Goal: Task Accomplishment & Management: Manage account settings

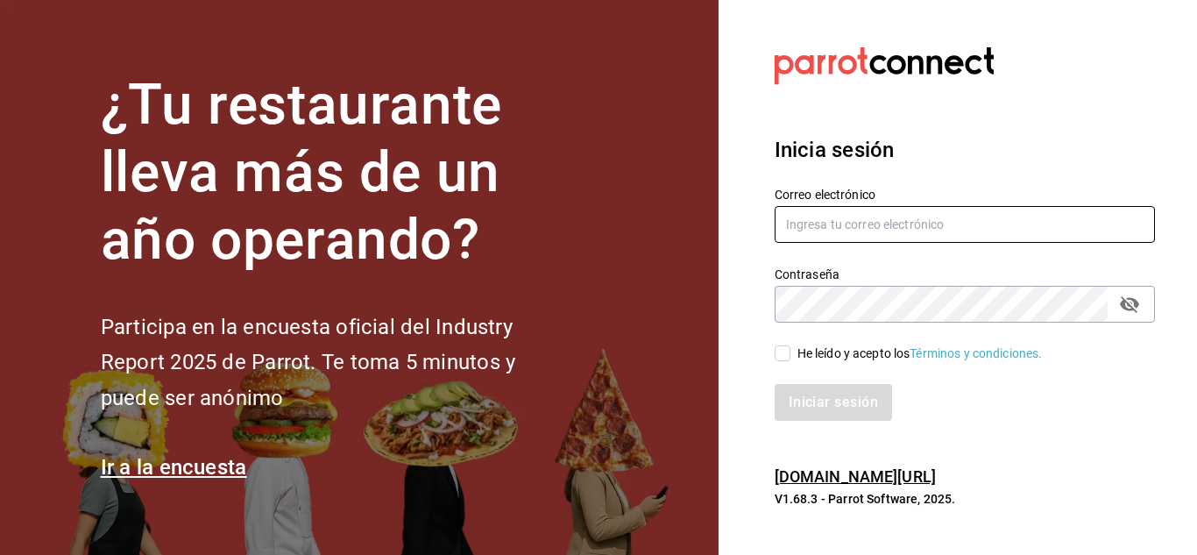
type input "[EMAIL_ADDRESS][DOMAIN_NAME]"
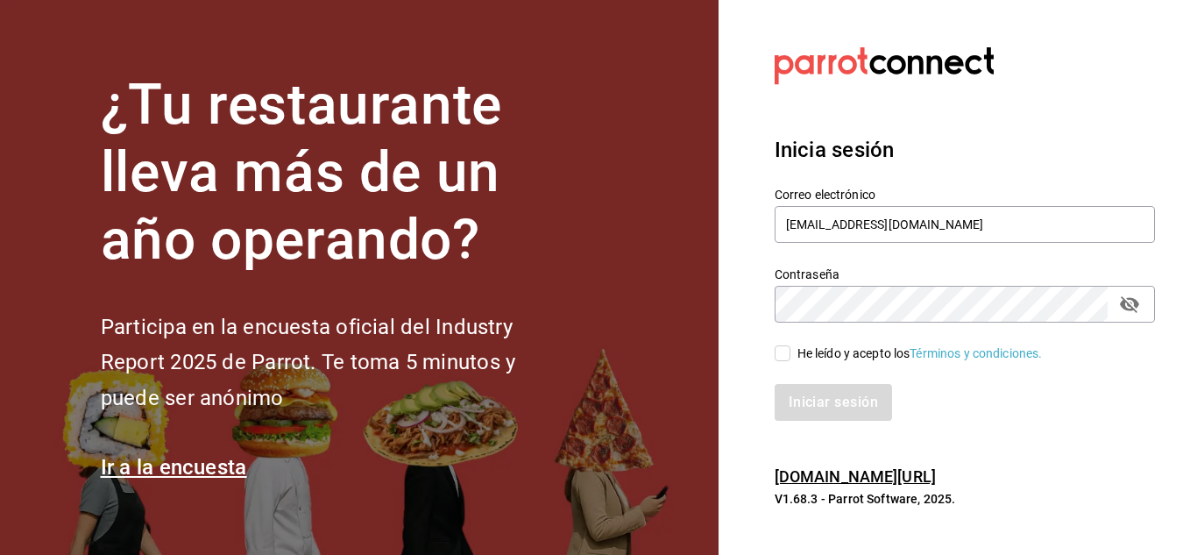
click at [785, 359] on input "He leído y acepto los Términos y condiciones." at bounding box center [783, 353] width 16 height 16
checkbox input "true"
click at [811, 398] on button "Iniciar sesión" at bounding box center [834, 402] width 119 height 37
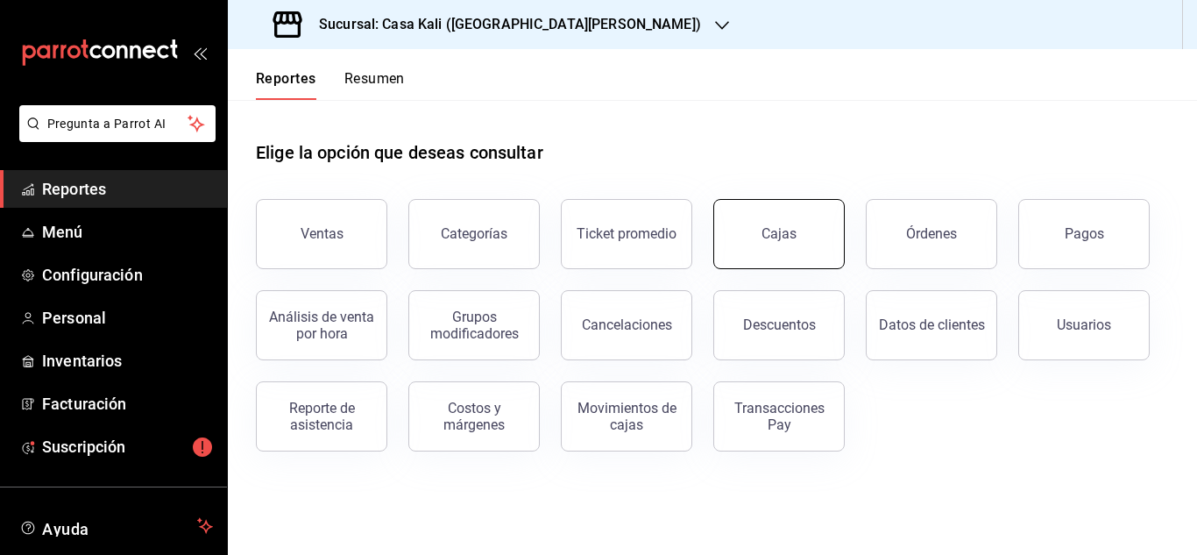
click at [792, 231] on div "Cajas" at bounding box center [779, 233] width 35 height 17
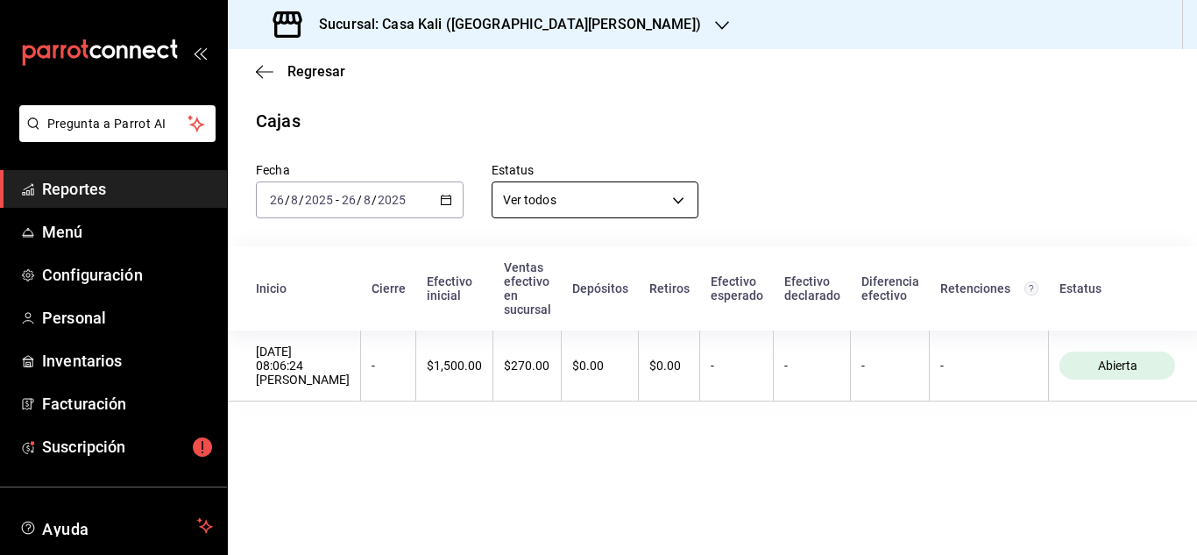
click at [521, 203] on body "Pregunta a Parrot AI Reportes Menú Configuración Personal Inventarios Facturaci…" at bounding box center [598, 277] width 1197 height 555
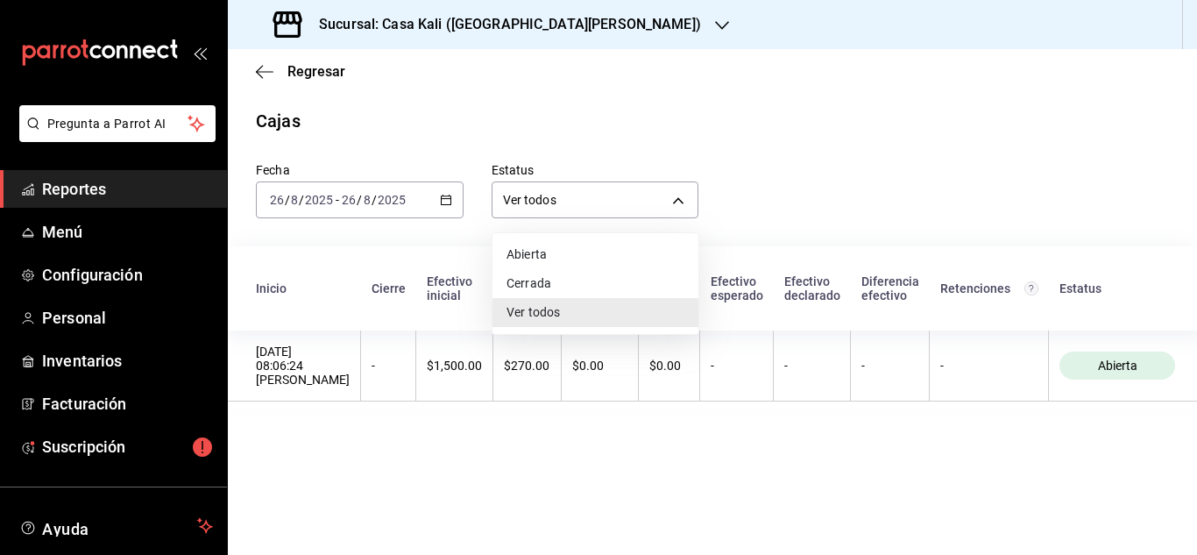
click at [547, 281] on li "Cerrada" at bounding box center [596, 283] width 206 height 29
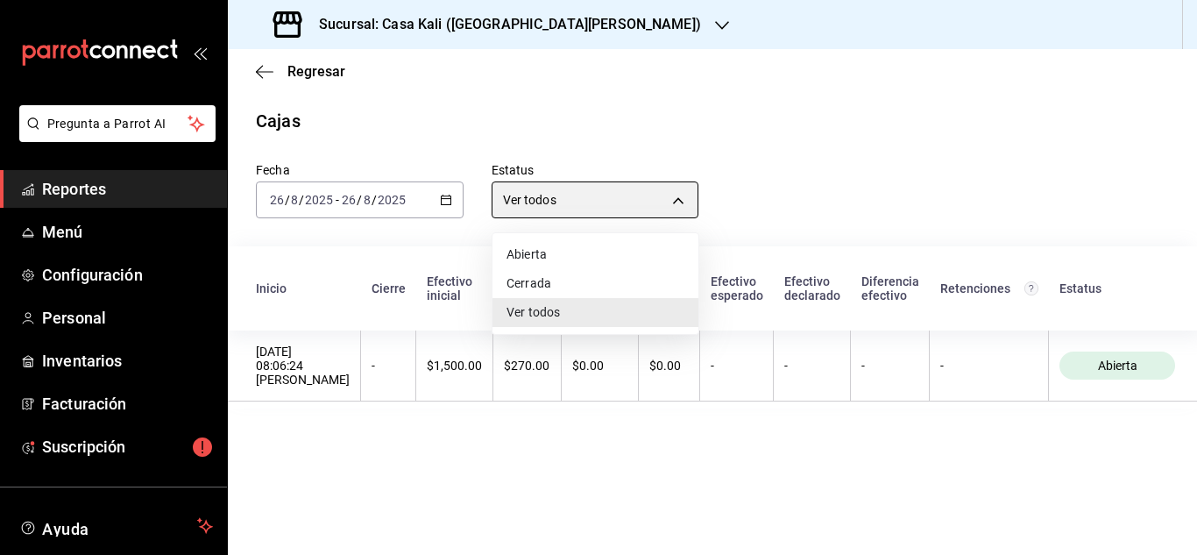
type input "CLOSED"
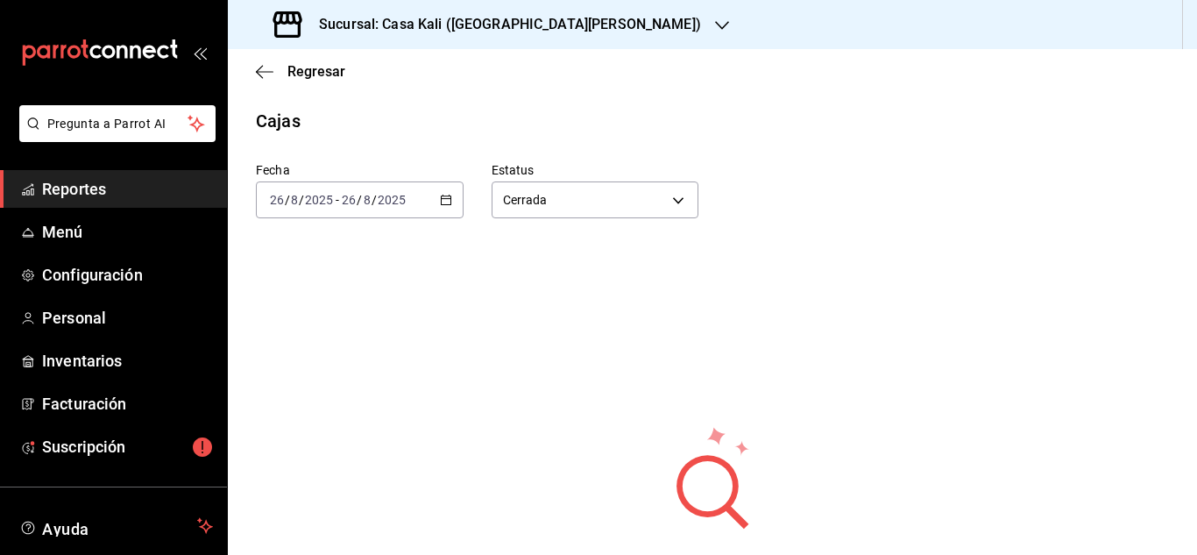
click at [407, 200] on div "2025-08-26 26 / 8 / 2025" at bounding box center [373, 200] width 68 height 14
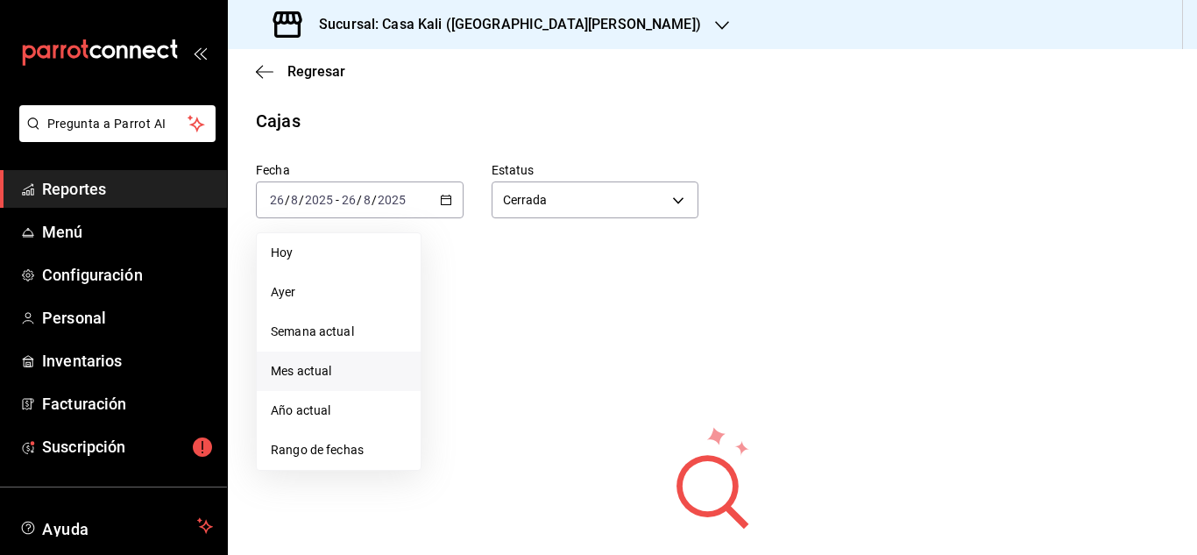
click at [345, 386] on li "Mes actual" at bounding box center [339, 371] width 164 height 39
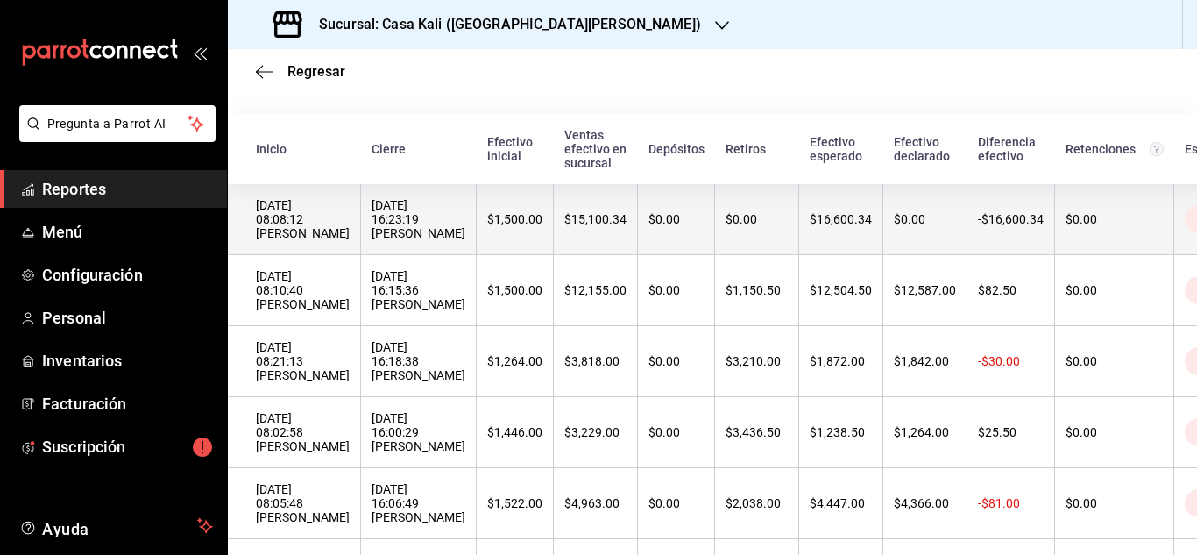
scroll to position [134, 0]
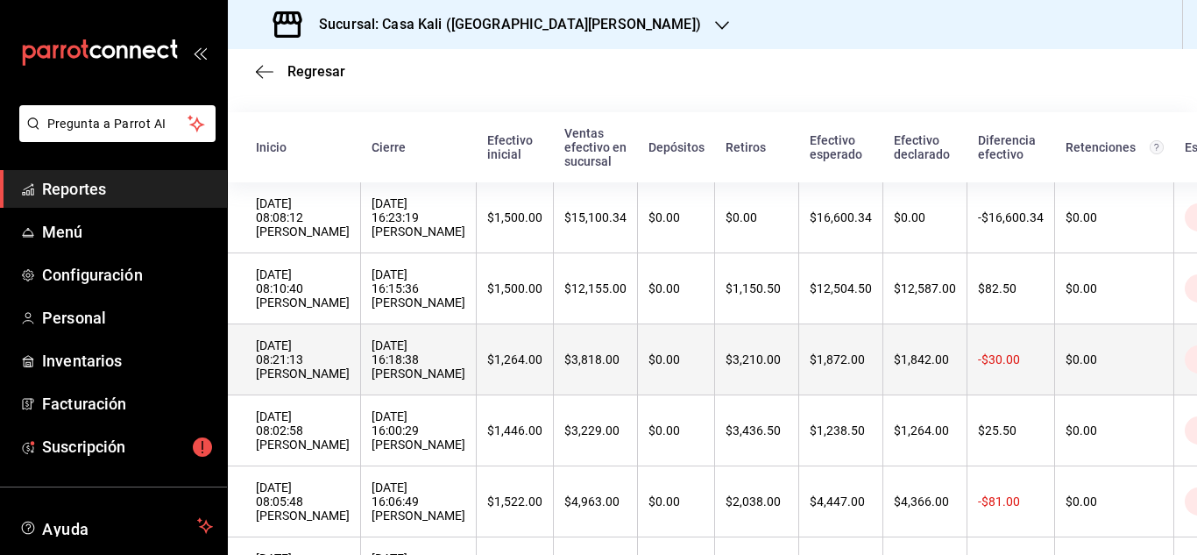
click at [435, 373] on div "22/08/2025 16:18:38 Cecilia Garcia" at bounding box center [419, 359] width 94 height 42
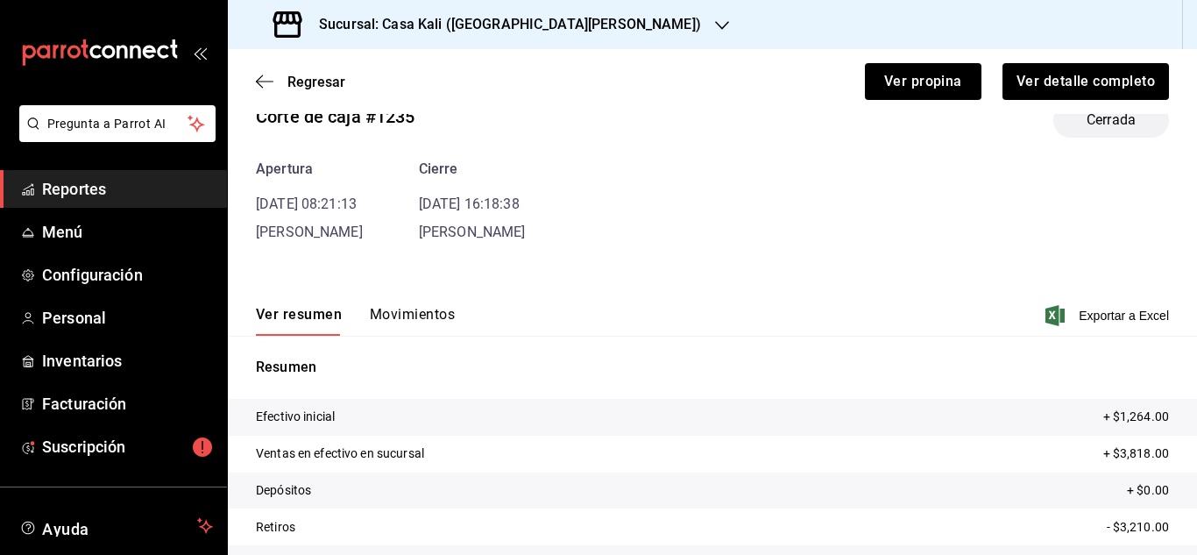
scroll to position [39, 0]
click at [433, 319] on button "Movimientos" at bounding box center [412, 322] width 85 height 30
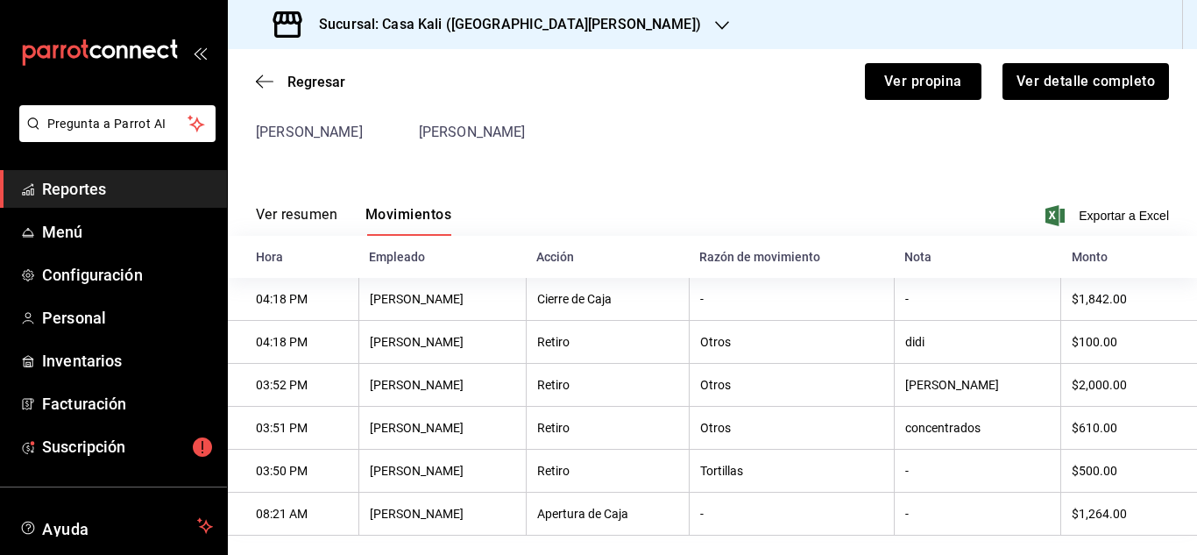
scroll to position [162, 0]
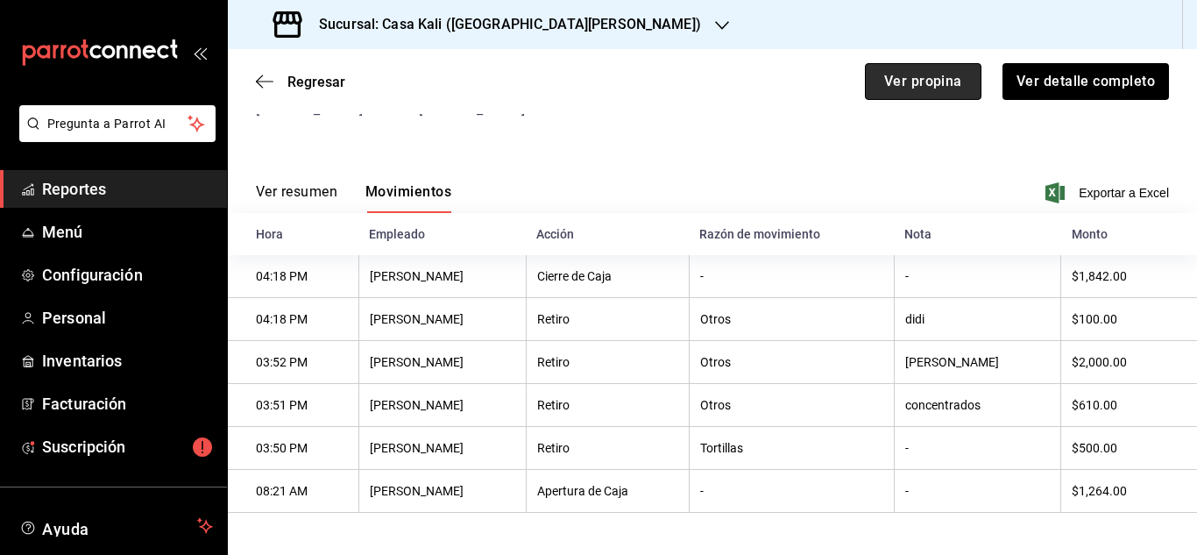
click at [923, 82] on button "Ver propina" at bounding box center [923, 81] width 117 height 37
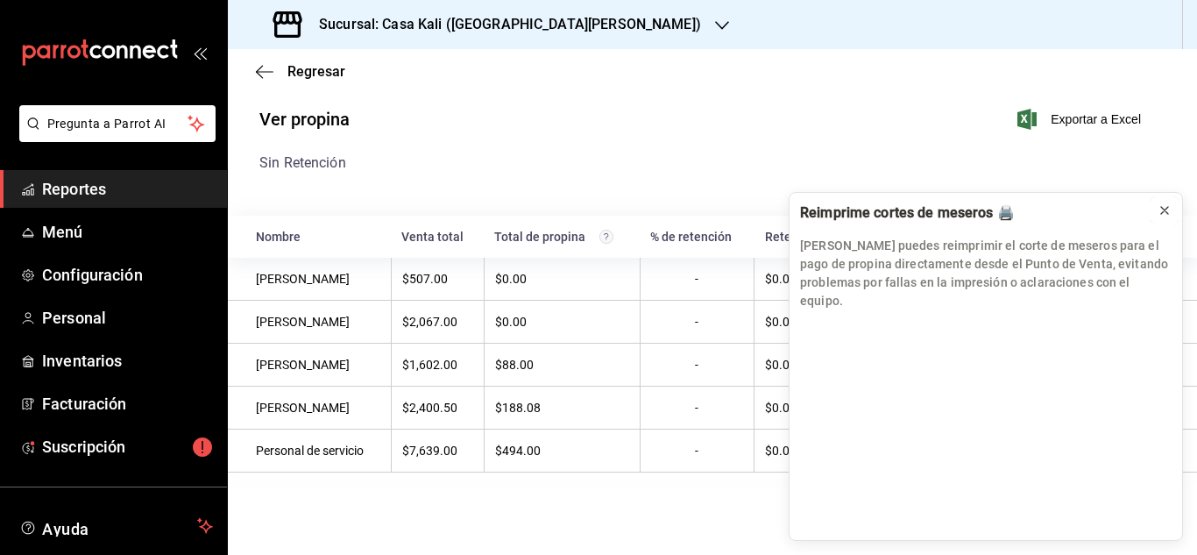
click at [1168, 224] on button at bounding box center [1165, 210] width 28 height 28
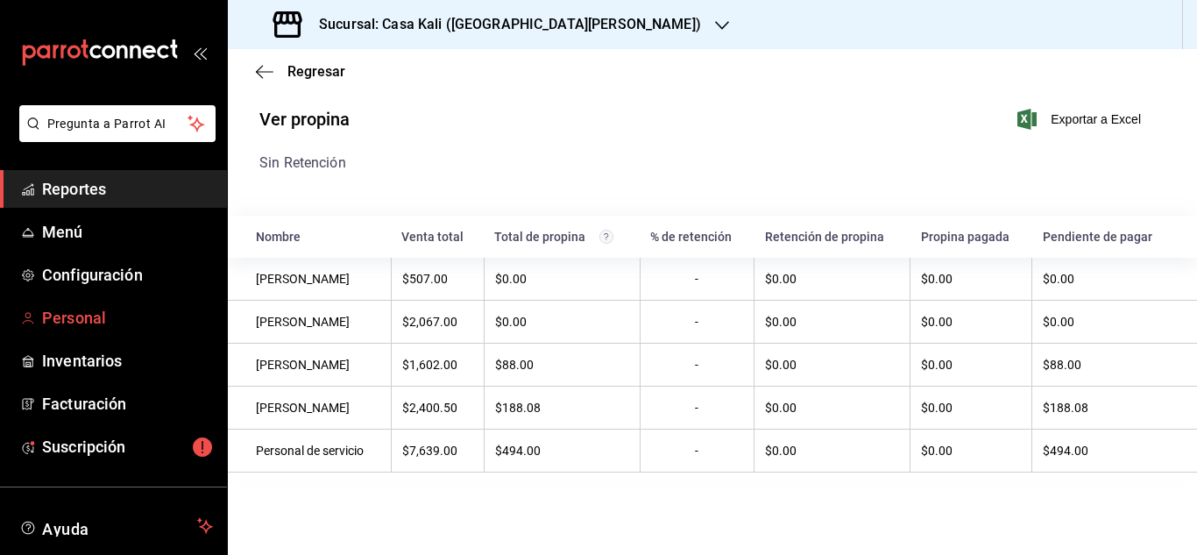
click at [66, 313] on span "Personal" at bounding box center [127, 318] width 171 height 24
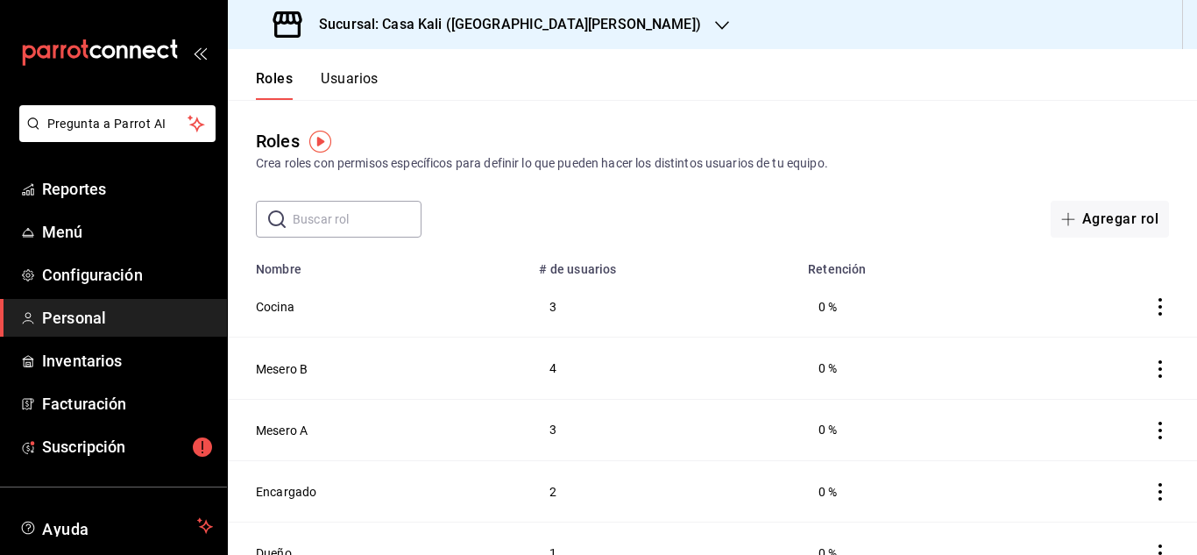
click at [336, 77] on button "Usuarios" at bounding box center [350, 85] width 58 height 30
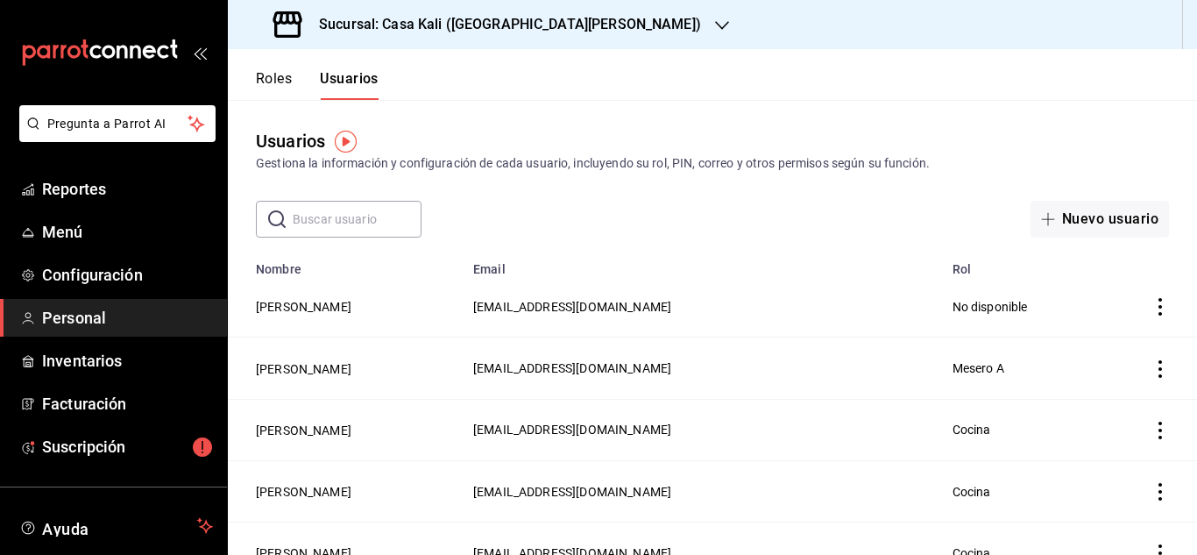
click at [1161, 310] on icon "actions" at bounding box center [1161, 307] width 18 height 18
click at [876, 254] on div at bounding box center [598, 277] width 1197 height 555
click at [276, 304] on button "Ruben González" at bounding box center [304, 307] width 96 height 18
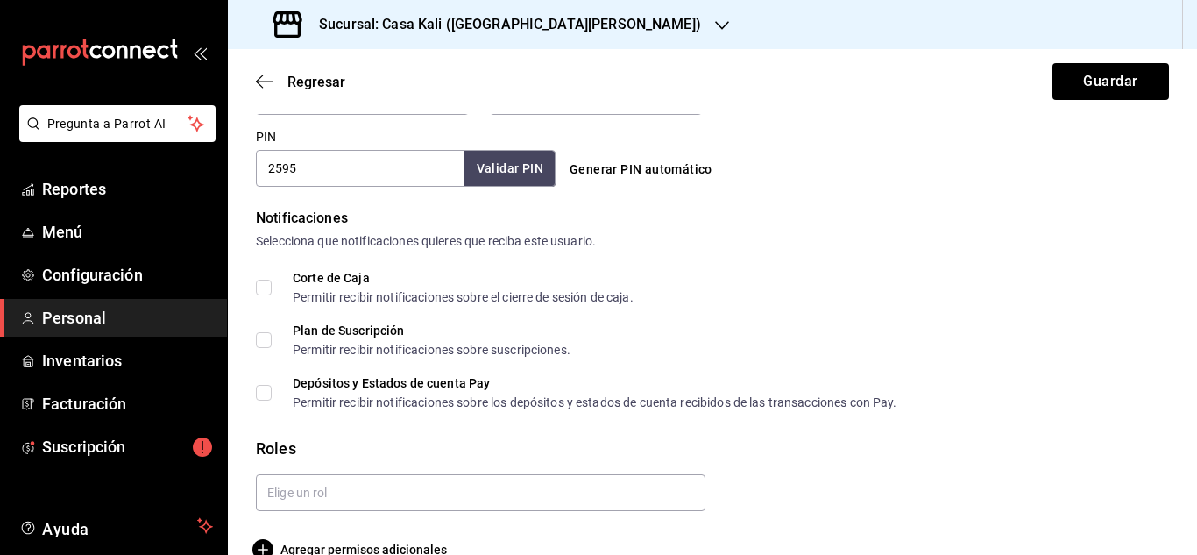
scroll to position [846, 0]
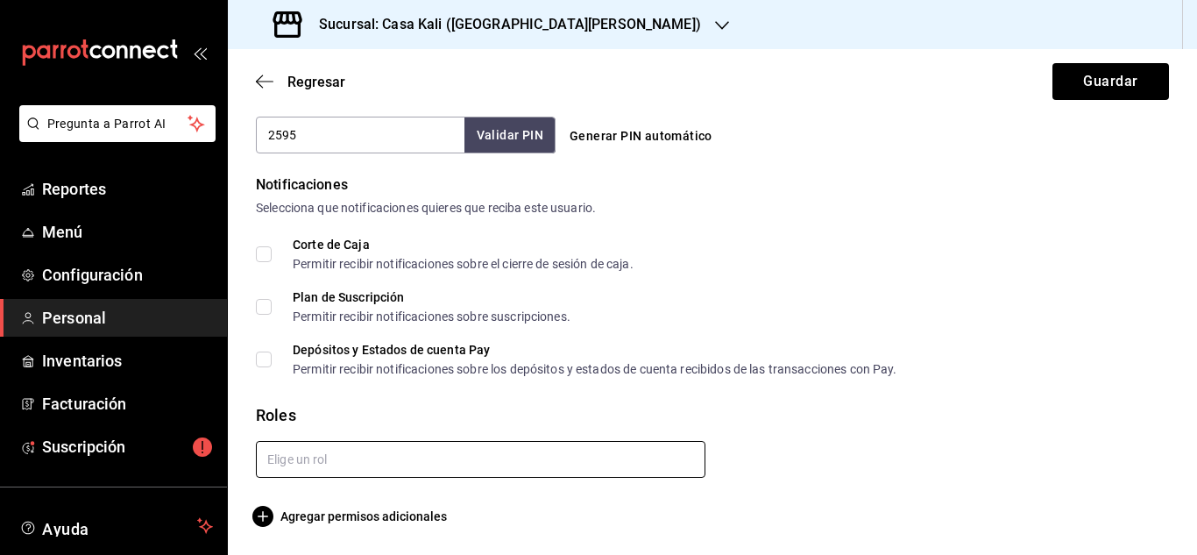
click at [325, 449] on input "text" at bounding box center [481, 459] width 450 height 37
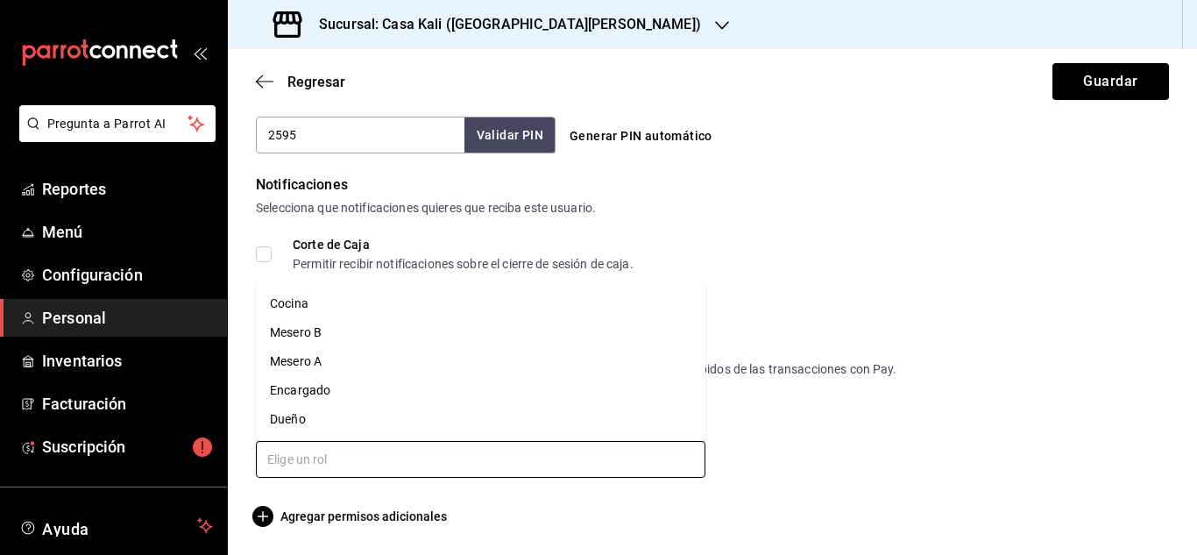
click at [337, 365] on li "Mesero A" at bounding box center [481, 361] width 450 height 29
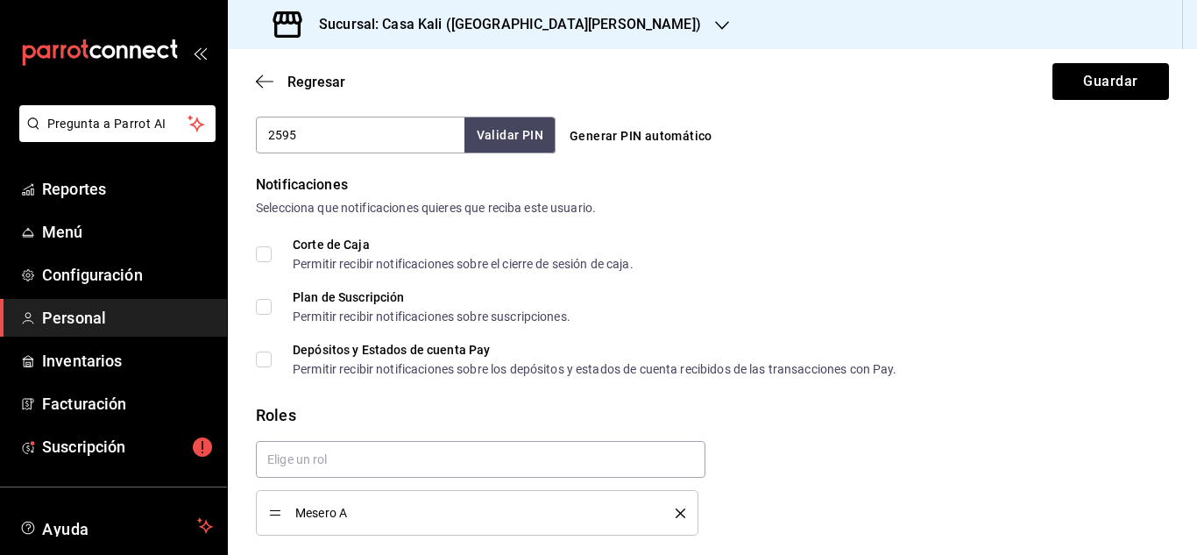
click at [359, 418] on div "Roles" at bounding box center [712, 415] width 913 height 24
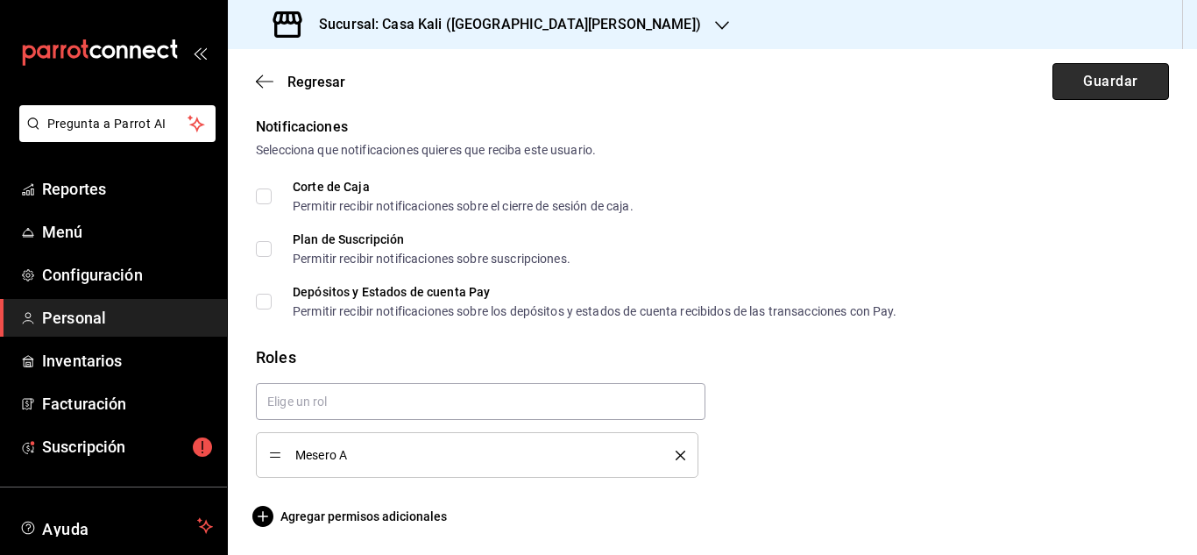
click at [1074, 87] on button "Guardar" at bounding box center [1111, 81] width 117 height 37
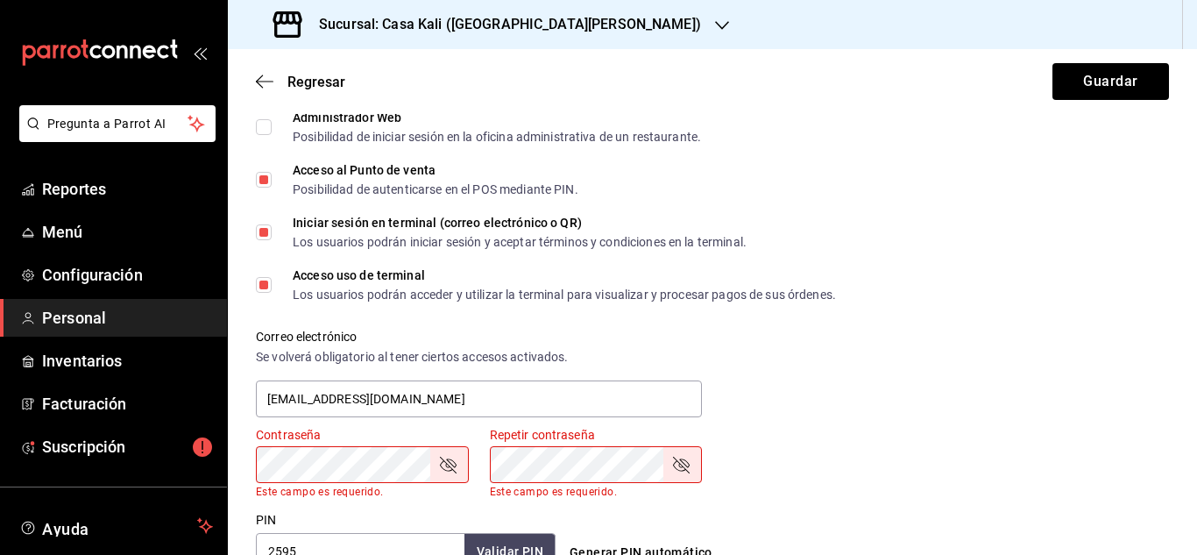
scroll to position [439, 0]
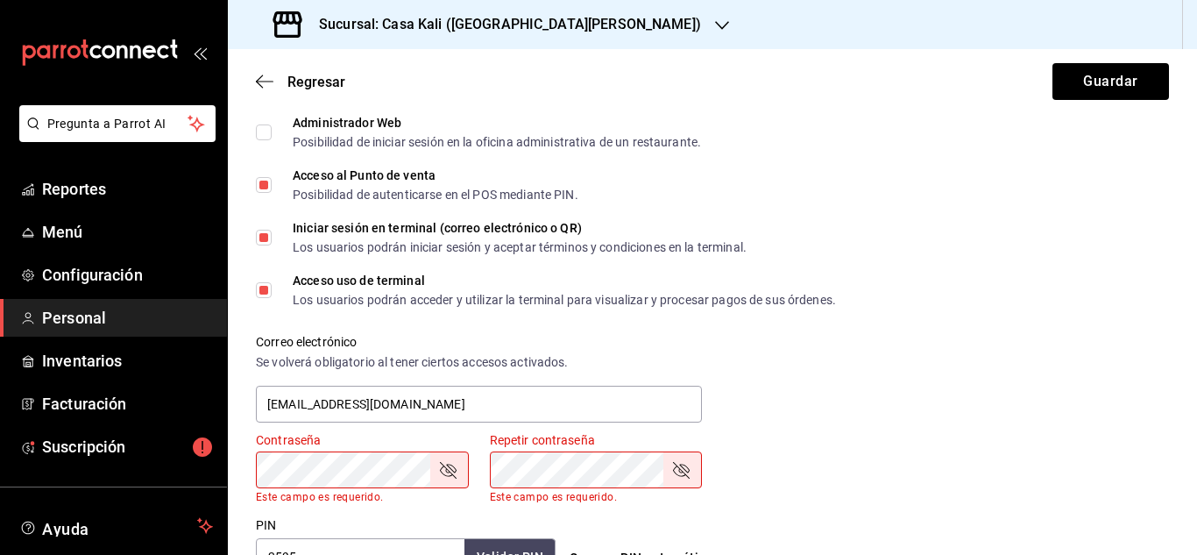
click at [268, 238] on input "Iniciar sesión en terminal (correo electrónico o QR) Los usuarios podrán inicia…" at bounding box center [264, 238] width 16 height 16
click at [1076, 83] on button "Guardar" at bounding box center [1111, 81] width 117 height 37
checkbox input "true"
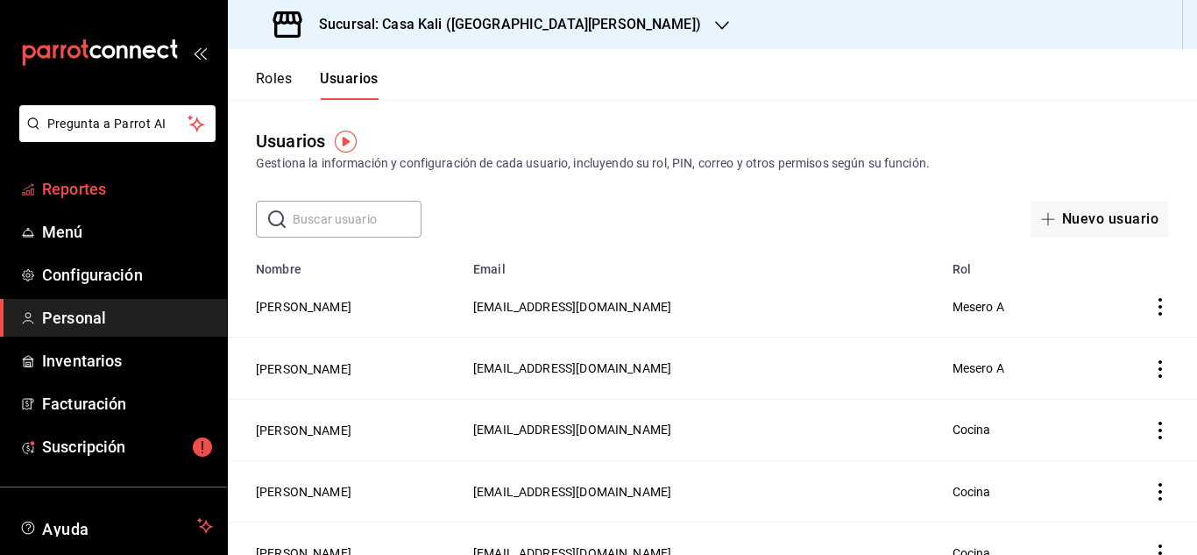
click at [101, 188] on span "Reportes" at bounding box center [127, 189] width 171 height 24
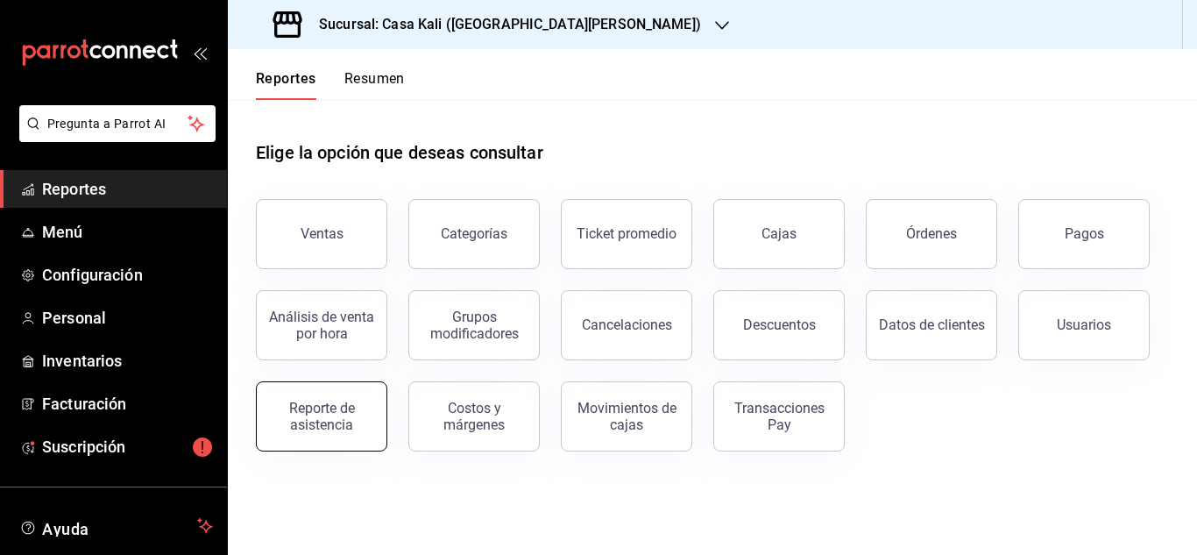
click at [379, 424] on button "Reporte de asistencia" at bounding box center [321, 416] width 131 height 70
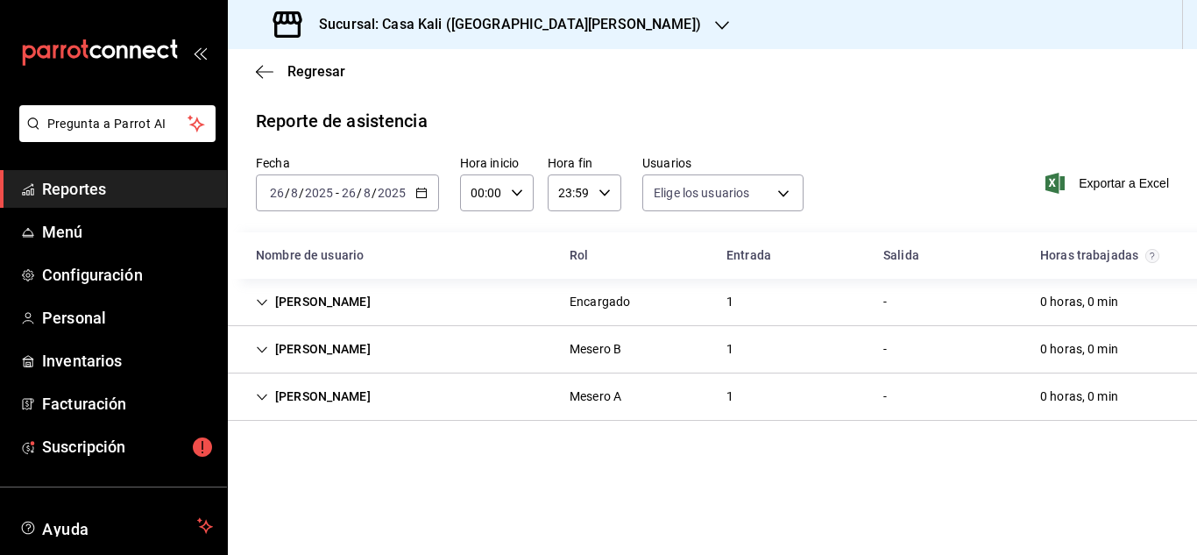
type input "bb5fbd91-e873-4e10-8e2c-6fdfc31fb980,108659a8-b815-43a8-9149-5b8f1a98fa49,f7737…"
click at [655, 203] on body "Pregunta a Parrot AI Reportes Menú Configuración Personal Inventarios Facturaci…" at bounding box center [598, 277] width 1197 height 555
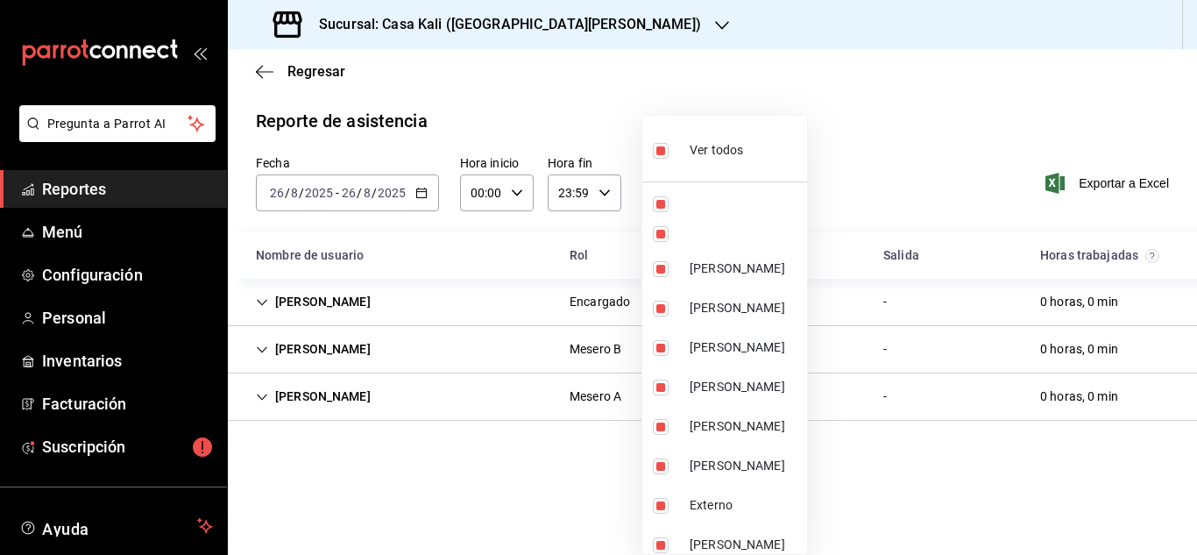
click at [701, 94] on div at bounding box center [598, 277] width 1197 height 555
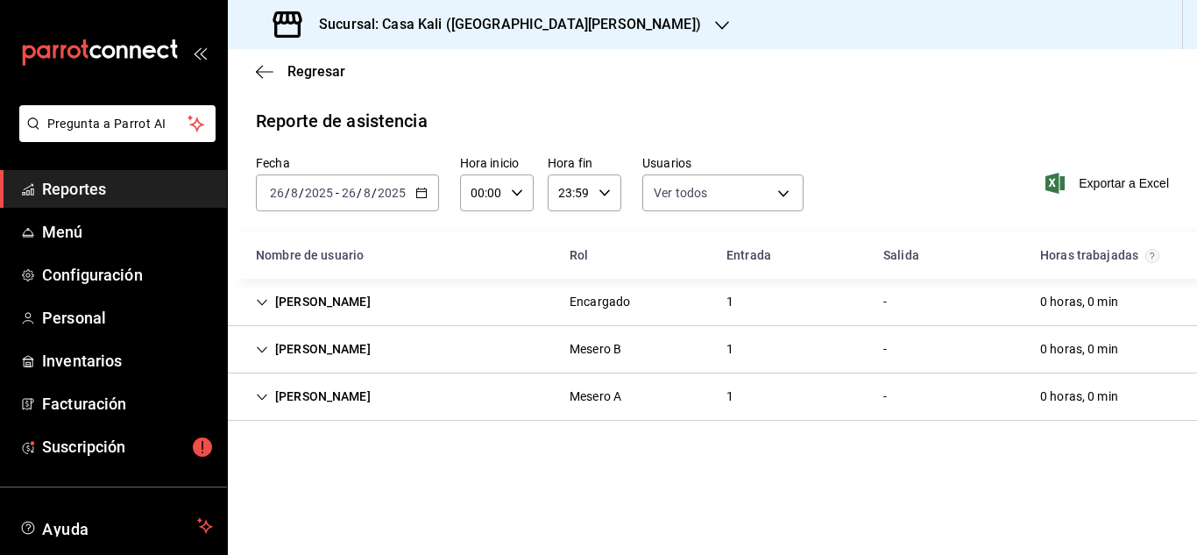
click at [423, 193] on icon "button" at bounding box center [422, 193] width 12 height 12
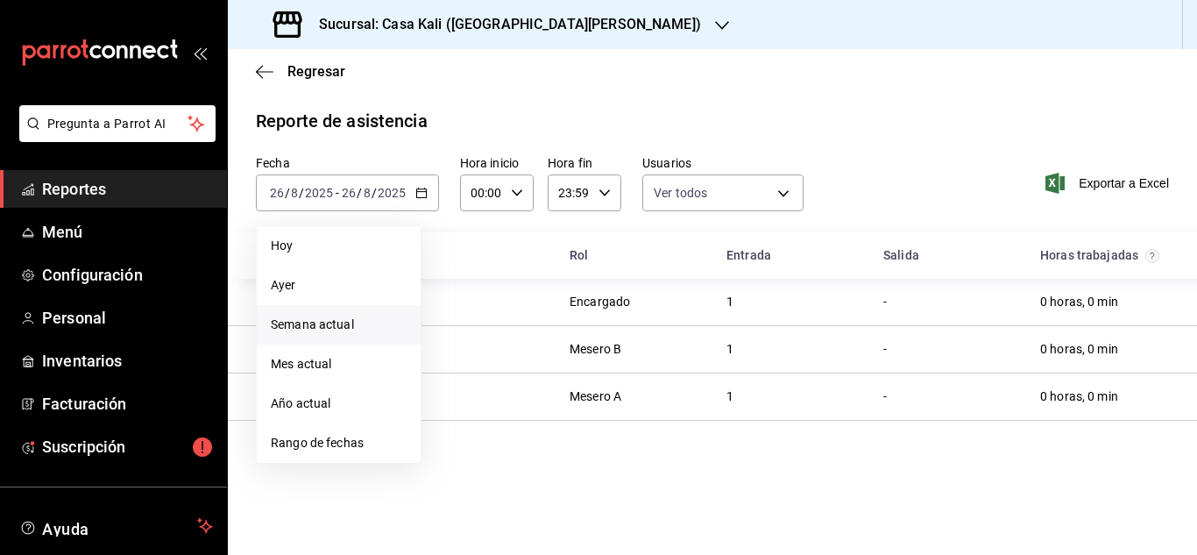
click at [380, 318] on span "Semana actual" at bounding box center [339, 325] width 136 height 18
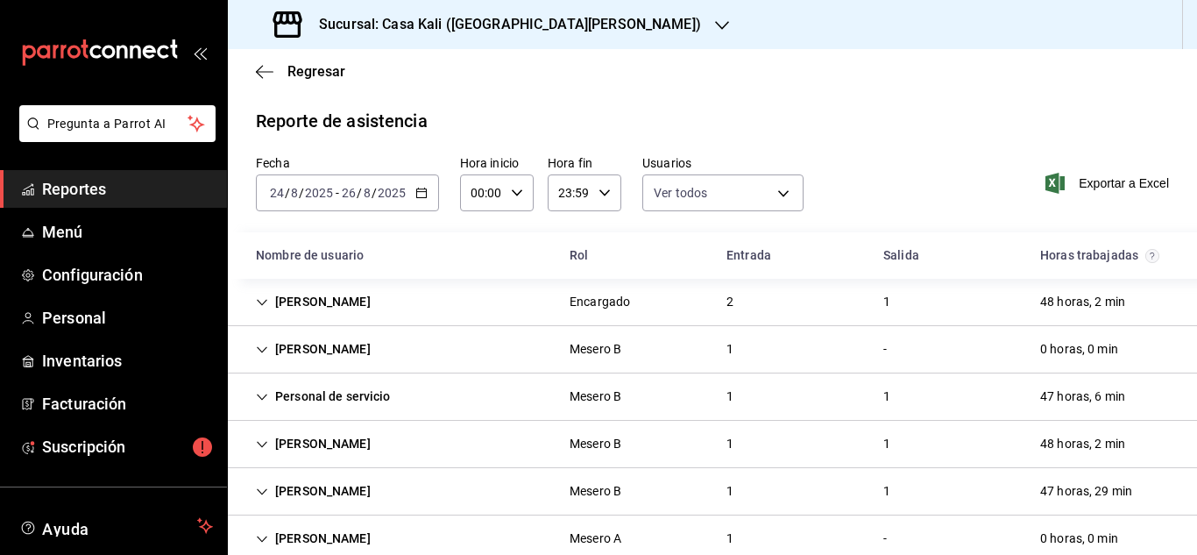
scroll to position [36, 0]
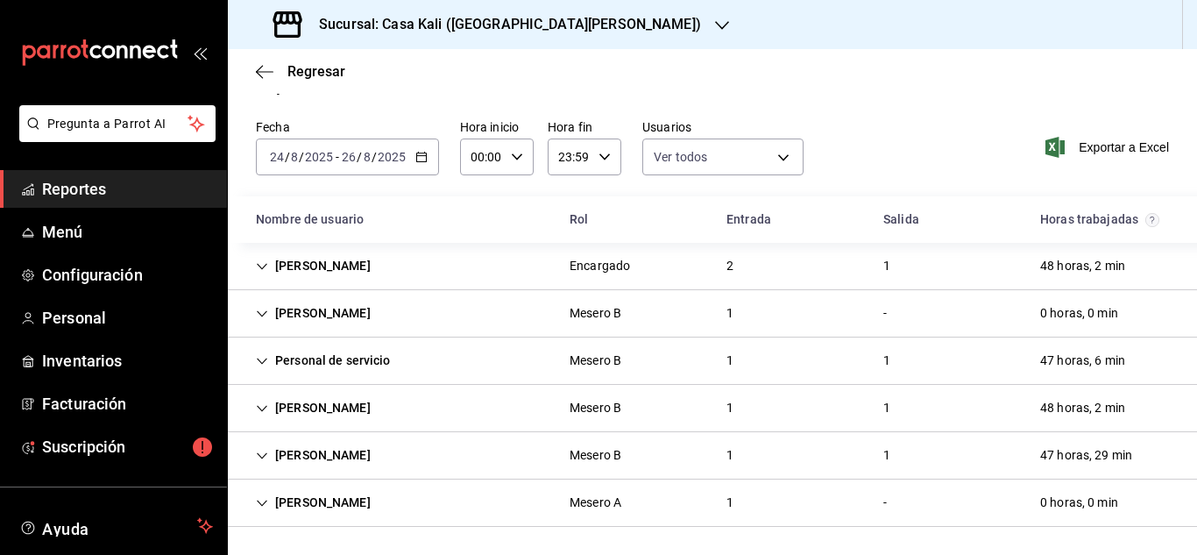
click at [319, 274] on div "Cecilia Garcia" at bounding box center [313, 266] width 143 height 32
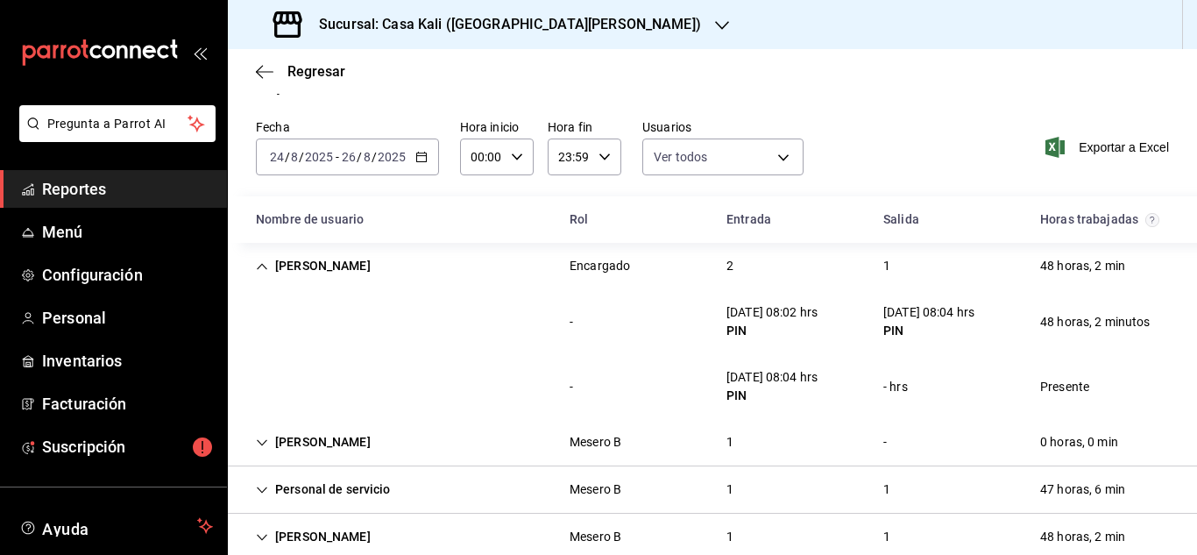
click at [431, 172] on div "2025-08-24 24 / 8 / 2025 - 2025-08-26 26 / 8 / 2025" at bounding box center [347, 157] width 183 height 37
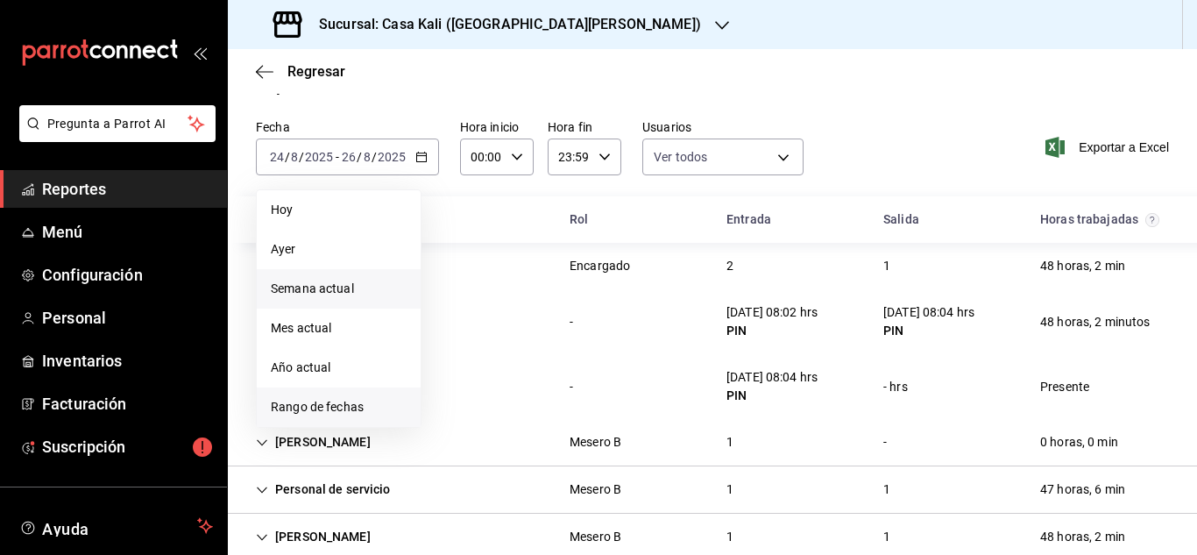
click at [337, 418] on li "Rango de fechas" at bounding box center [339, 406] width 164 height 39
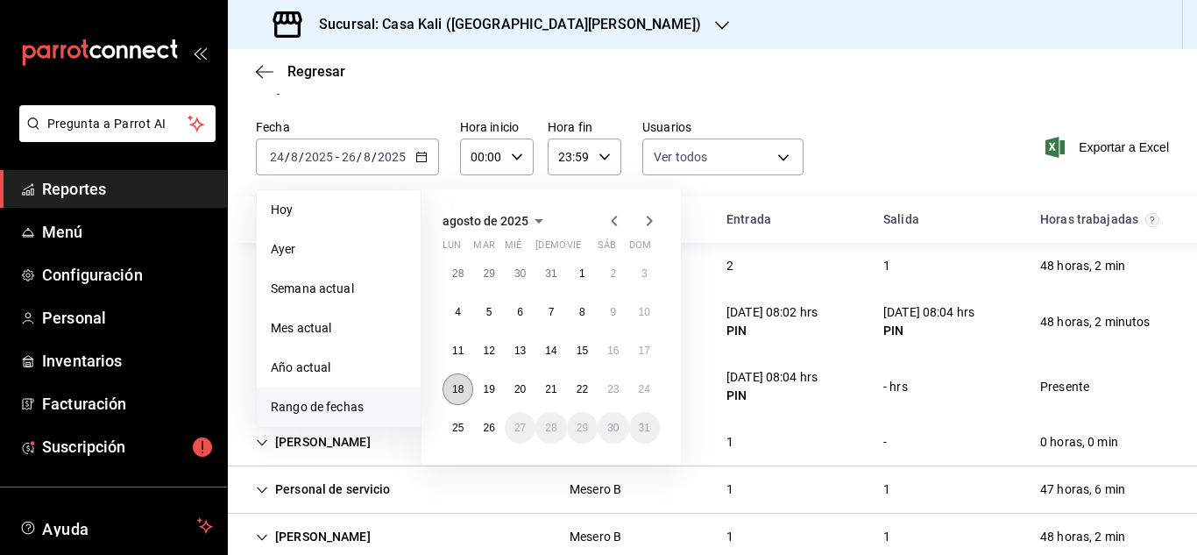
click at [457, 380] on button "18" at bounding box center [458, 389] width 31 height 32
click at [629, 387] on button "24" at bounding box center [644, 389] width 31 height 32
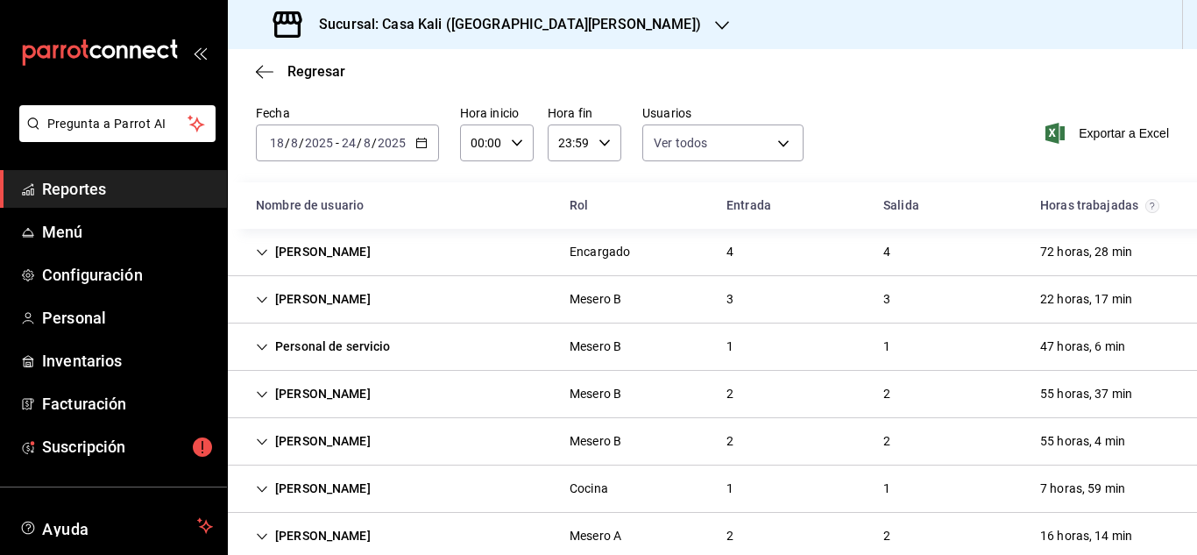
scroll to position [83, 0]
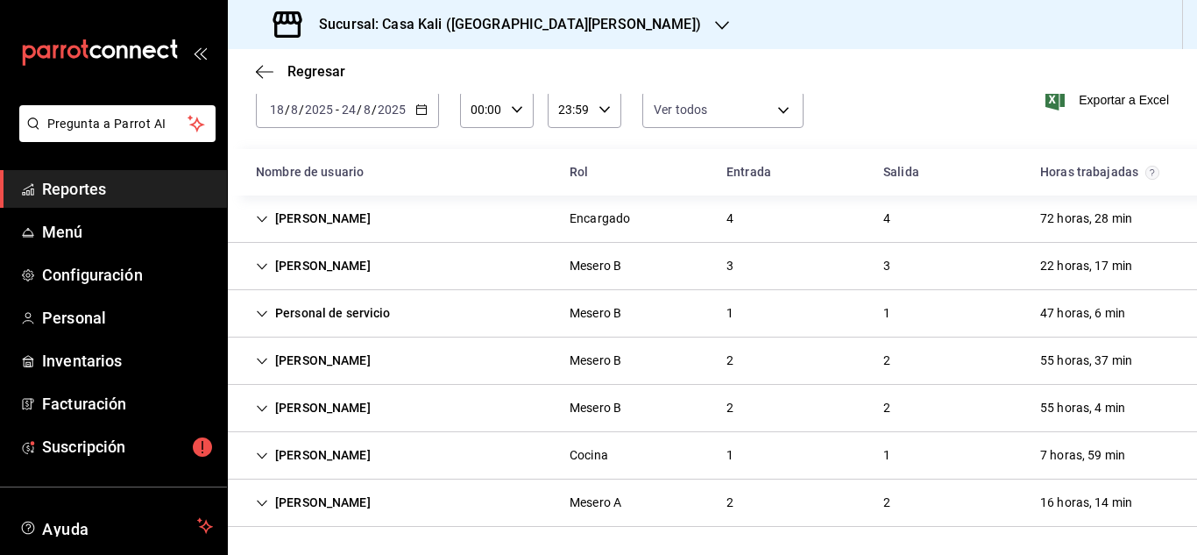
click at [295, 458] on div "Abraham Iracheta" at bounding box center [313, 455] width 143 height 32
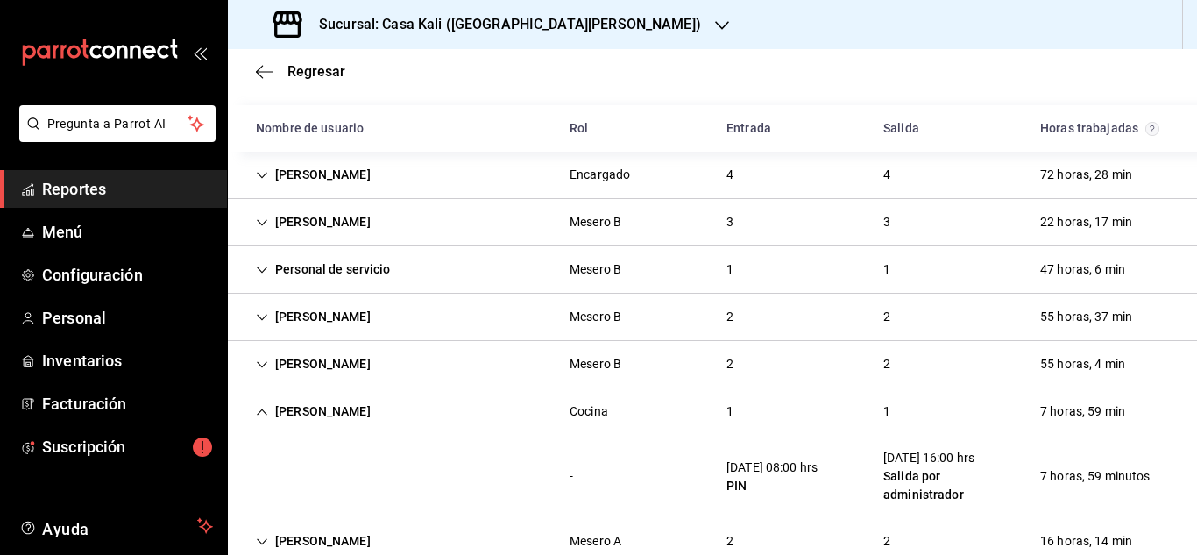
scroll to position [166, 0]
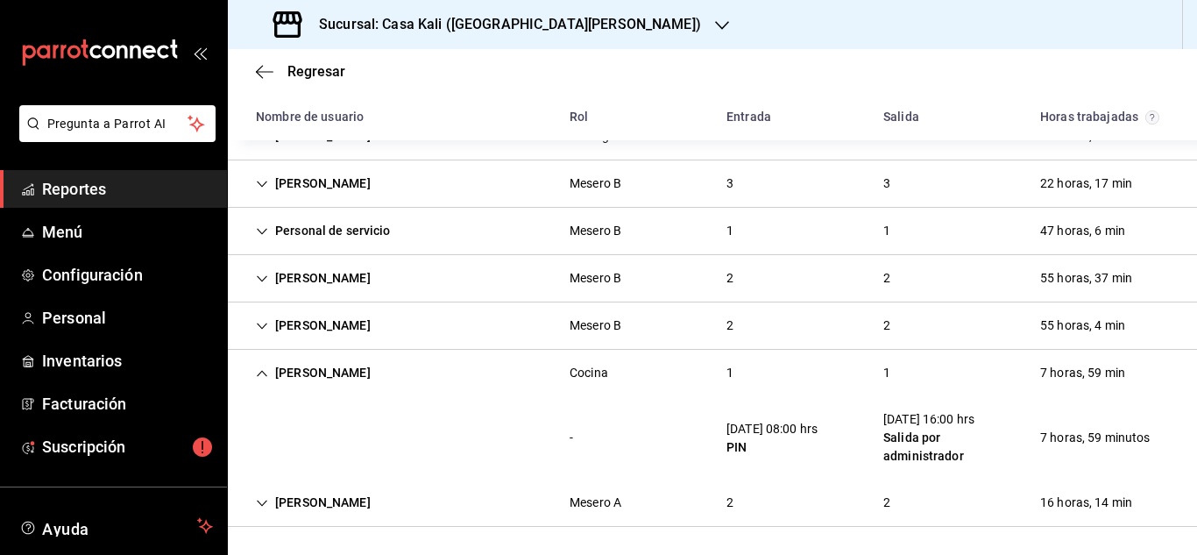
click at [366, 373] on div "Abraham Iracheta" at bounding box center [313, 373] width 143 height 32
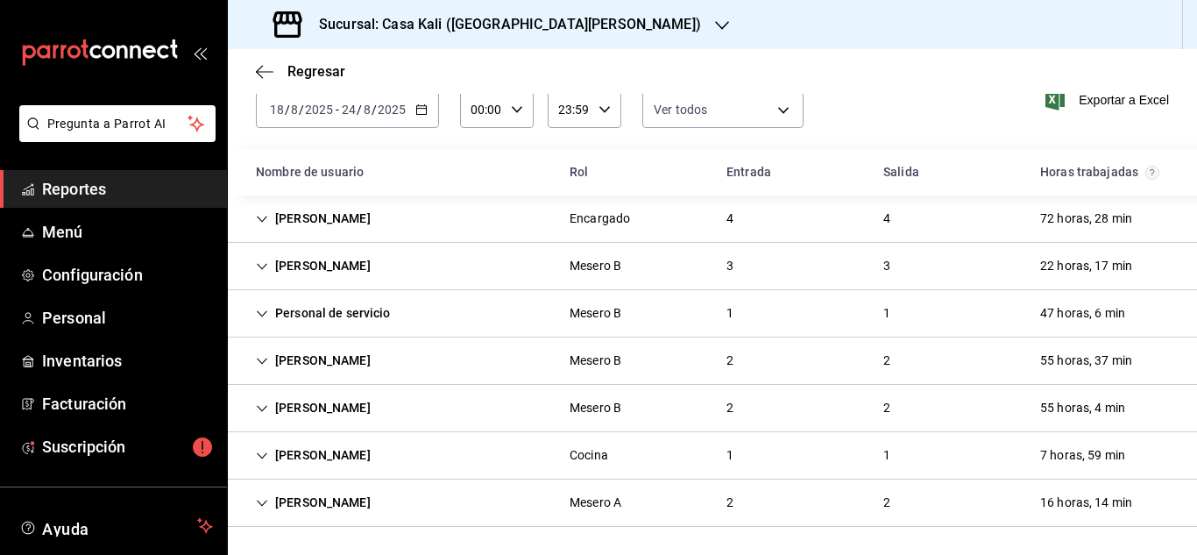
scroll to position [0, 0]
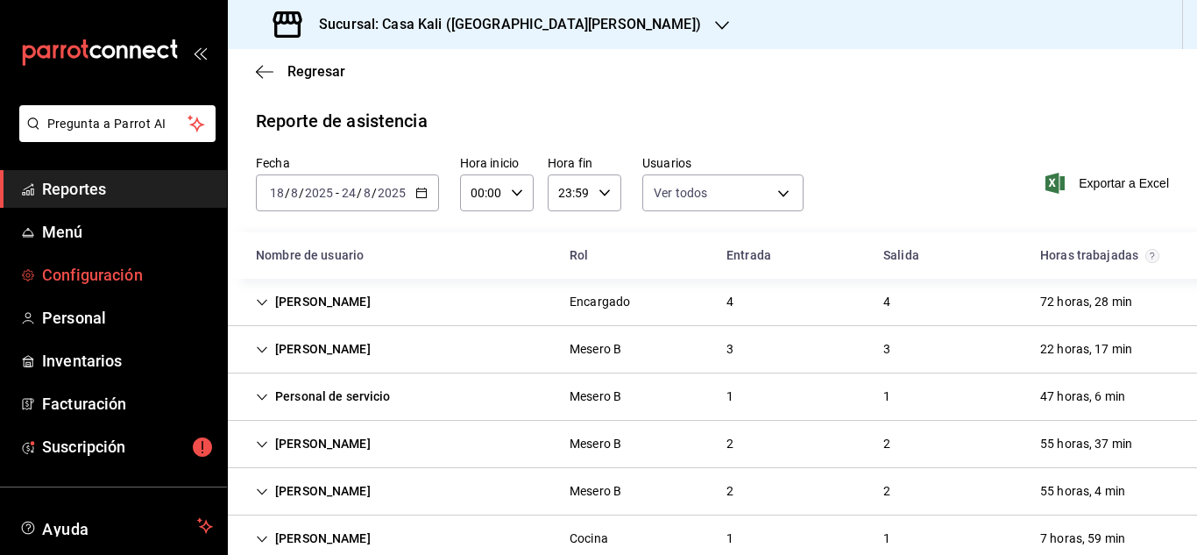
click at [172, 274] on span "Configuración" at bounding box center [127, 275] width 171 height 24
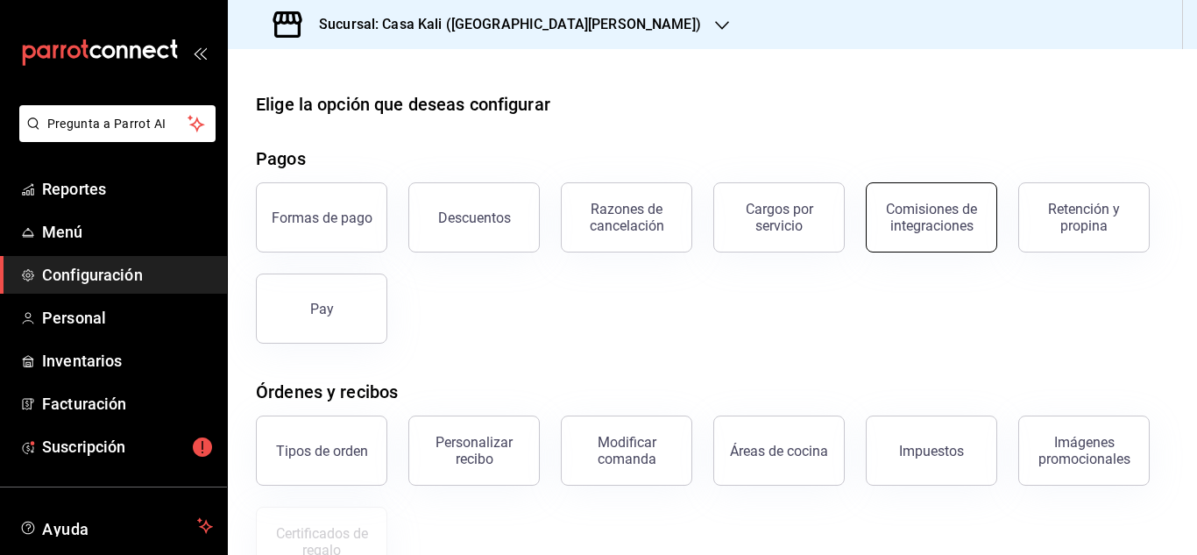
click at [878, 208] on button "Comisiones de integraciones" at bounding box center [931, 217] width 131 height 70
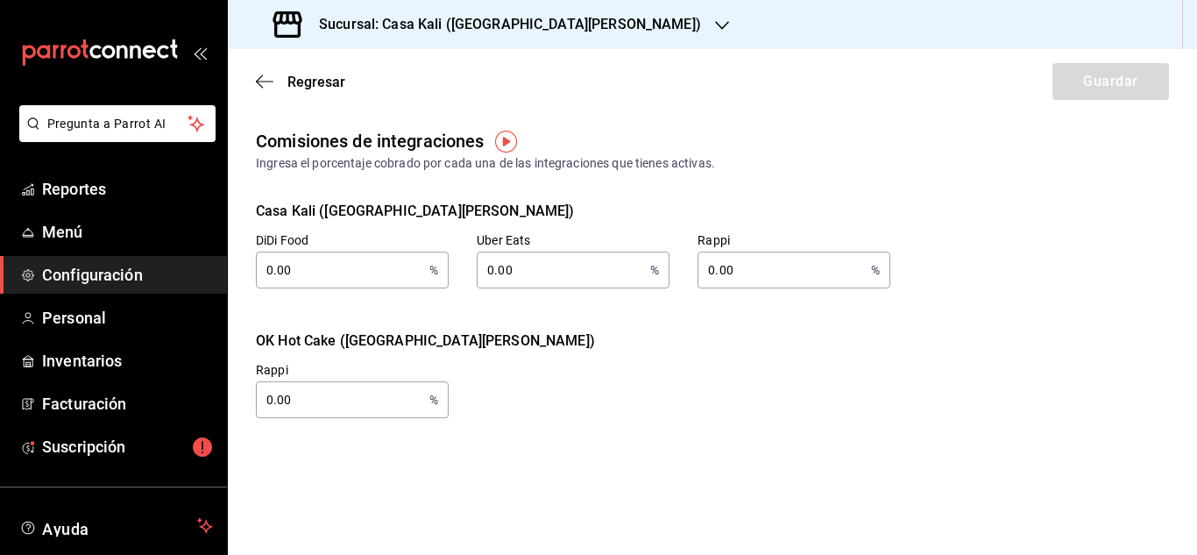
click at [522, 262] on input "0.00" at bounding box center [560, 269] width 167 height 35
click at [536, 267] on input "0.00" at bounding box center [560, 269] width 167 height 35
type input "0.00"
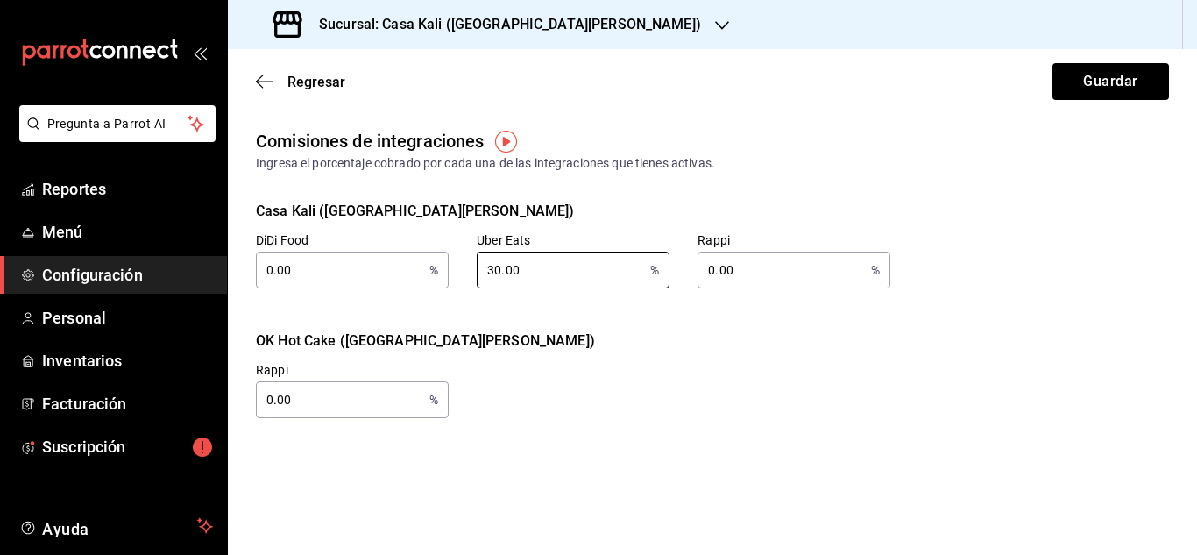
type input "30.00"
click at [763, 270] on input "0.00" at bounding box center [781, 269] width 167 height 35
click at [720, 274] on input "0.00" at bounding box center [781, 269] width 167 height 35
type input "0.00"
type input "25.00"
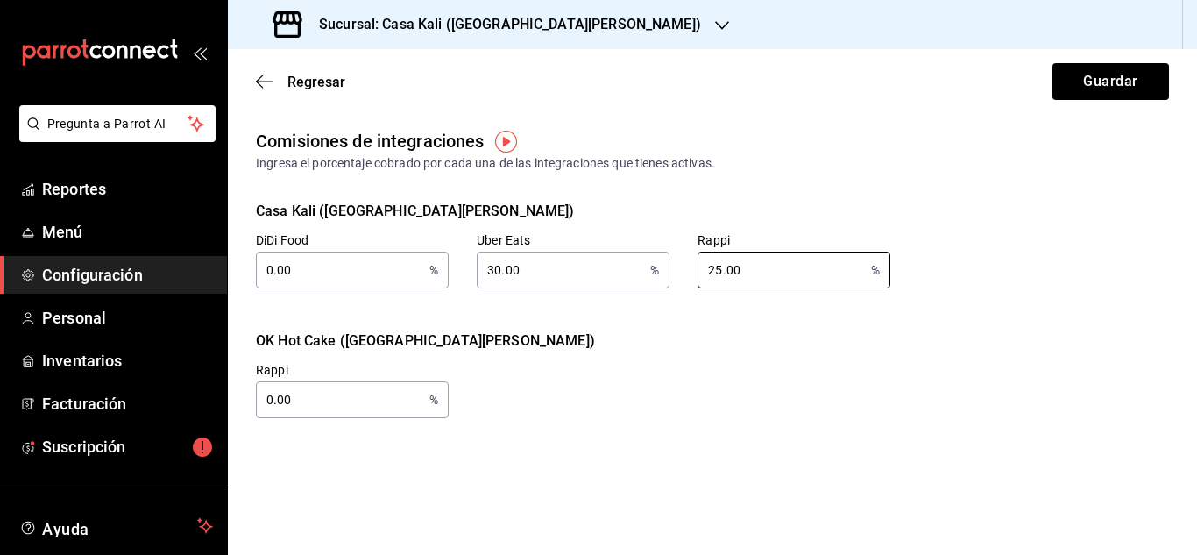
click at [889, 214] on div "Rappi 25.00 % Rappi" at bounding box center [780, 246] width 221 height 84
click at [281, 402] on input "0.00" at bounding box center [339, 399] width 167 height 35
type input "0.00"
type input "25.00"
click at [620, 362] on div "Rappi 25.00 % Rappi" at bounding box center [698, 376] width 941 height 84
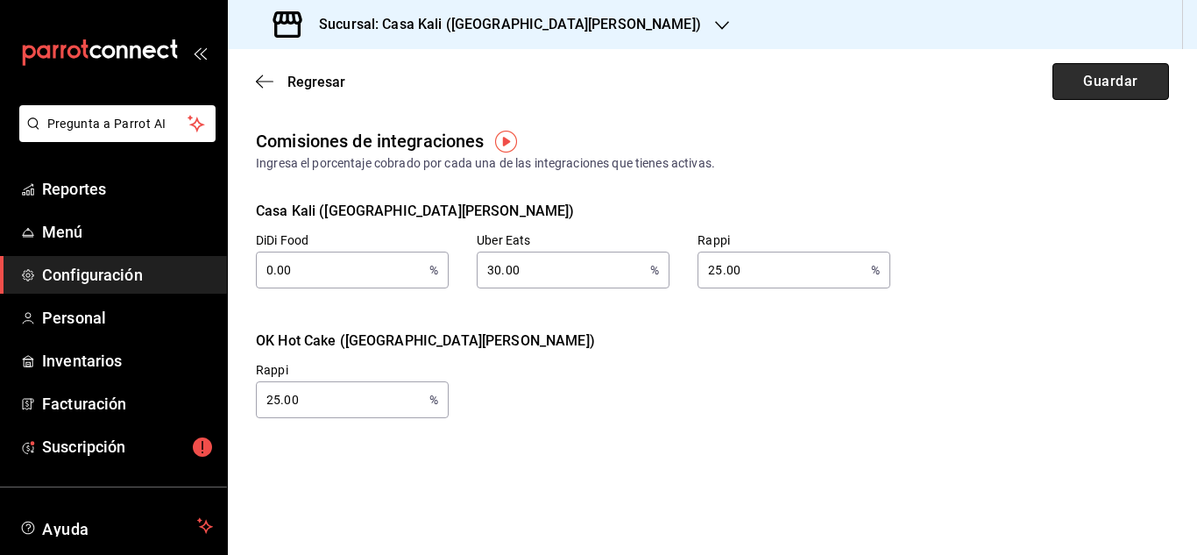
click at [1098, 90] on button "Guardar" at bounding box center [1111, 81] width 117 height 37
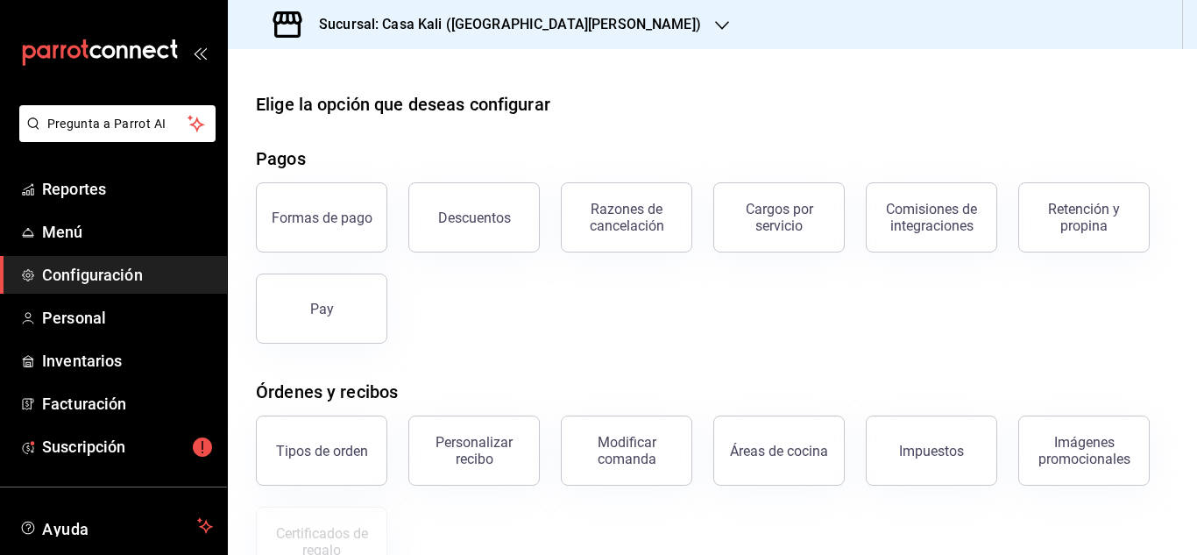
click at [464, 18] on h3 "Sucursal: Casa Kali (San Jerónimo)" at bounding box center [503, 24] width 396 height 21
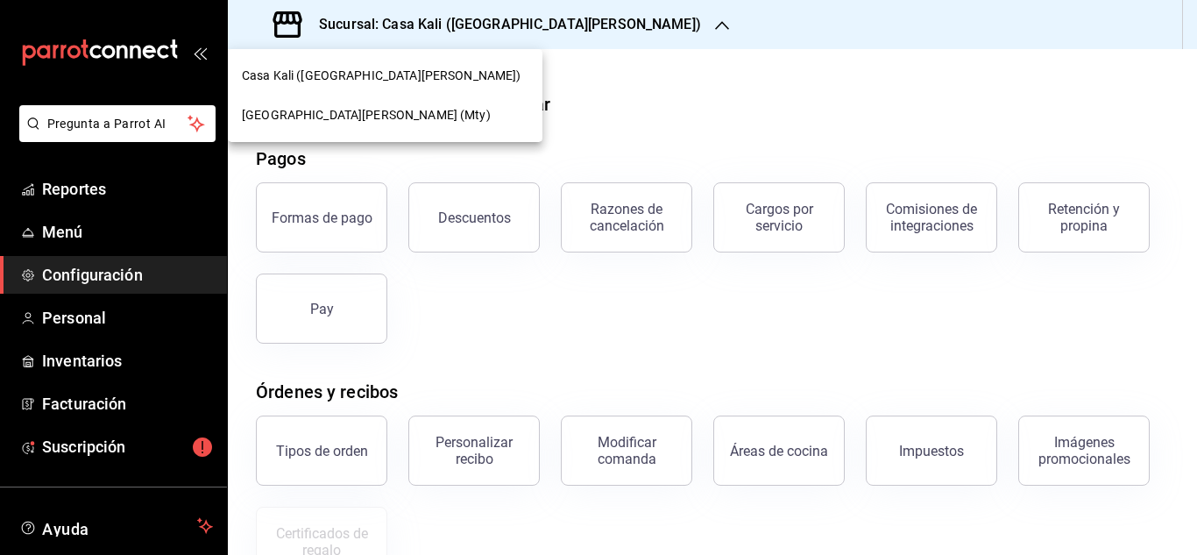
click at [384, 121] on div "Casa Kali Serranía (Mty)" at bounding box center [385, 115] width 287 height 18
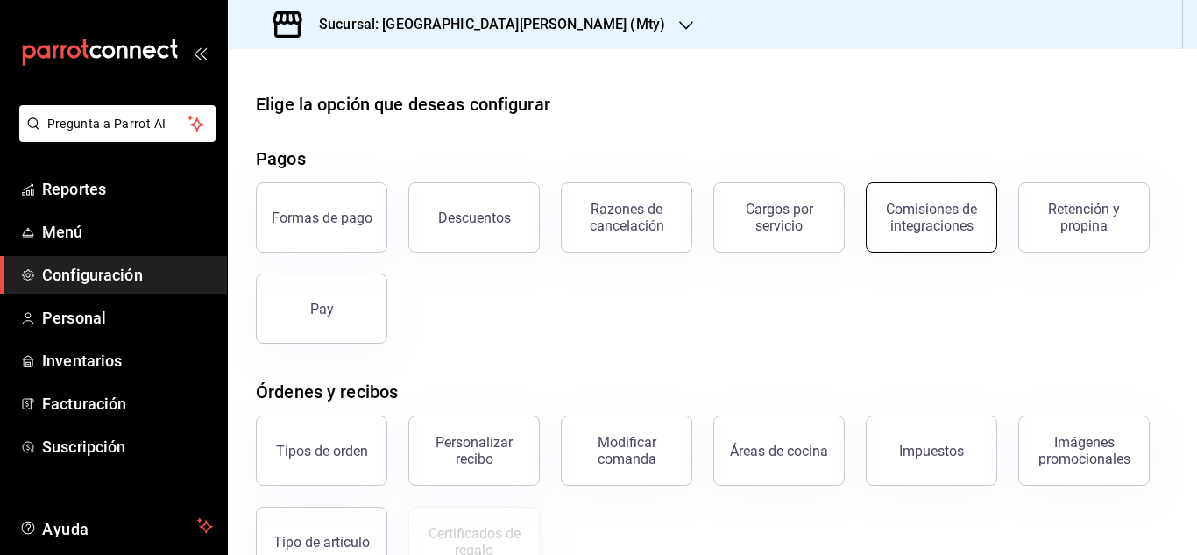
click at [898, 221] on div "Comisiones de integraciones" at bounding box center [931, 217] width 109 height 33
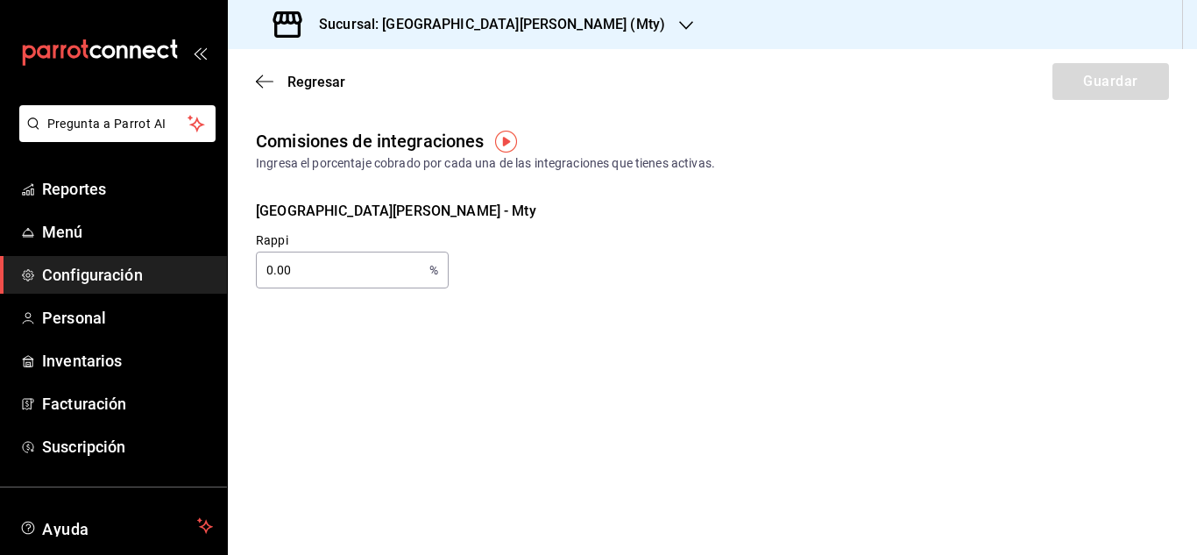
click at [295, 277] on input "0.00" at bounding box center [339, 269] width 167 height 35
type input "0.00"
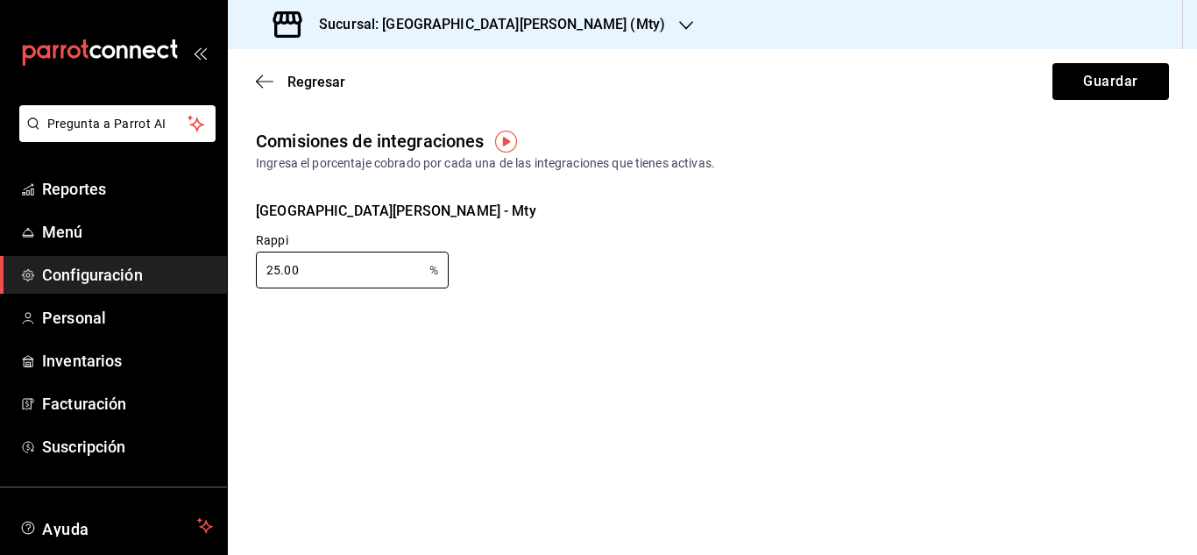
type input "25.00"
click at [664, 261] on div "Rappi 25.00 % Rappi" at bounding box center [698, 246] width 941 height 84
click at [1097, 81] on button "Guardar" at bounding box center [1111, 81] width 117 height 37
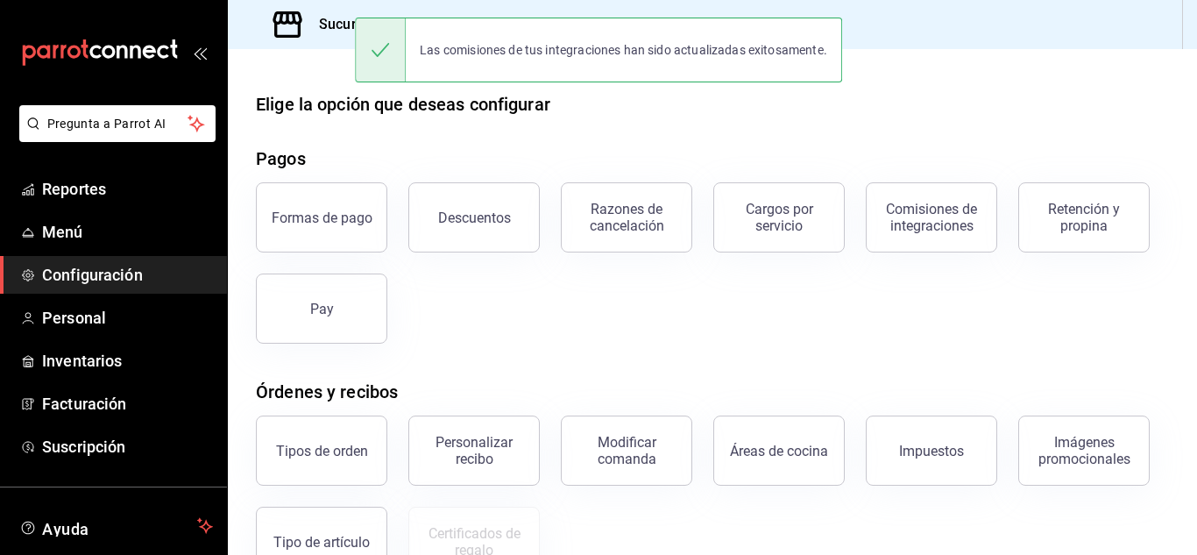
click at [706, 309] on div "Formas de pago Descuentos Razones de cancelación Cargos por servicio Comisiones…" at bounding box center [702, 252] width 934 height 182
